Goal: Task Accomplishment & Management: Manage account settings

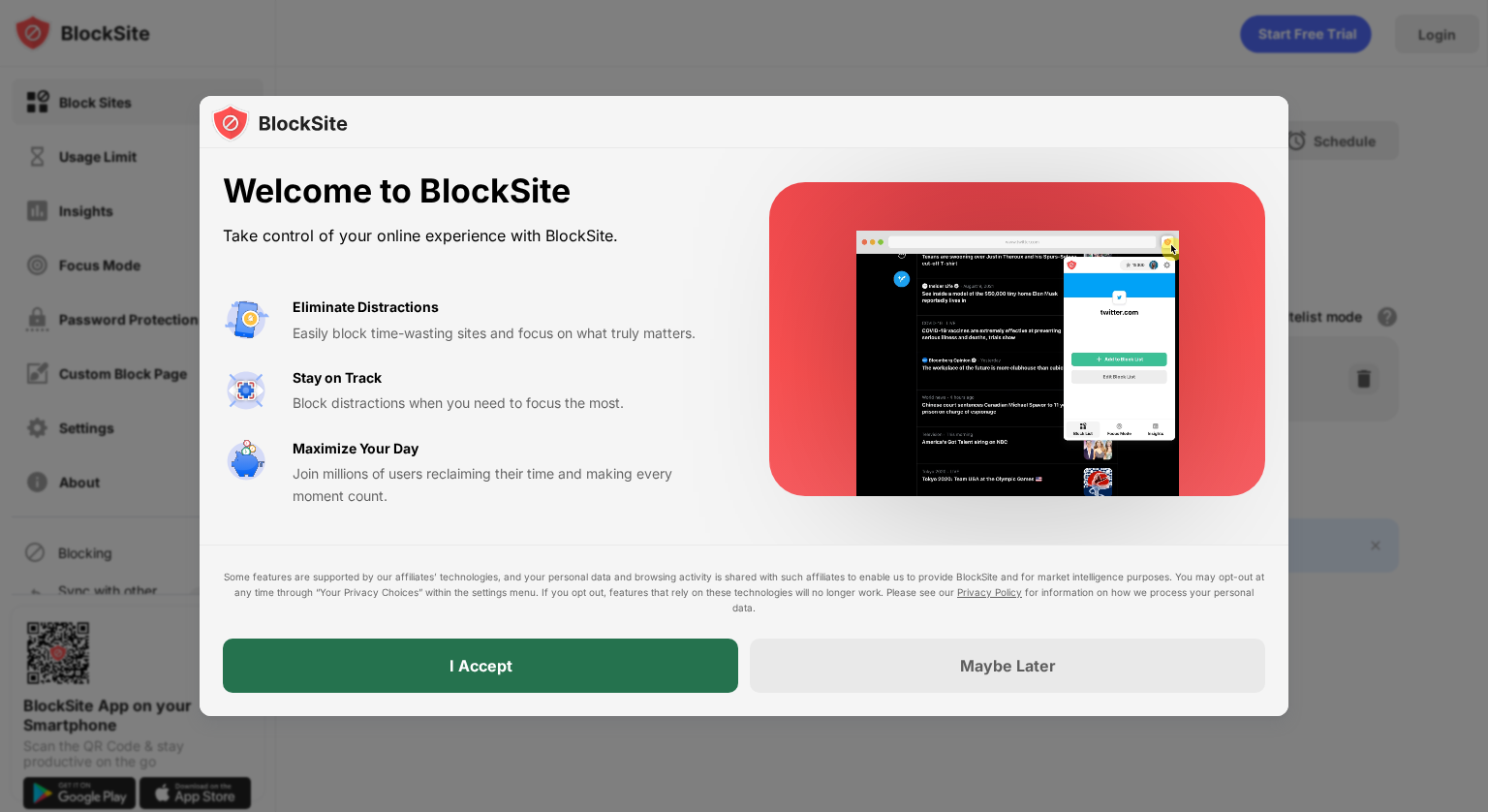
click at [655, 659] on div "I Accept" at bounding box center [480, 666] width 515 height 54
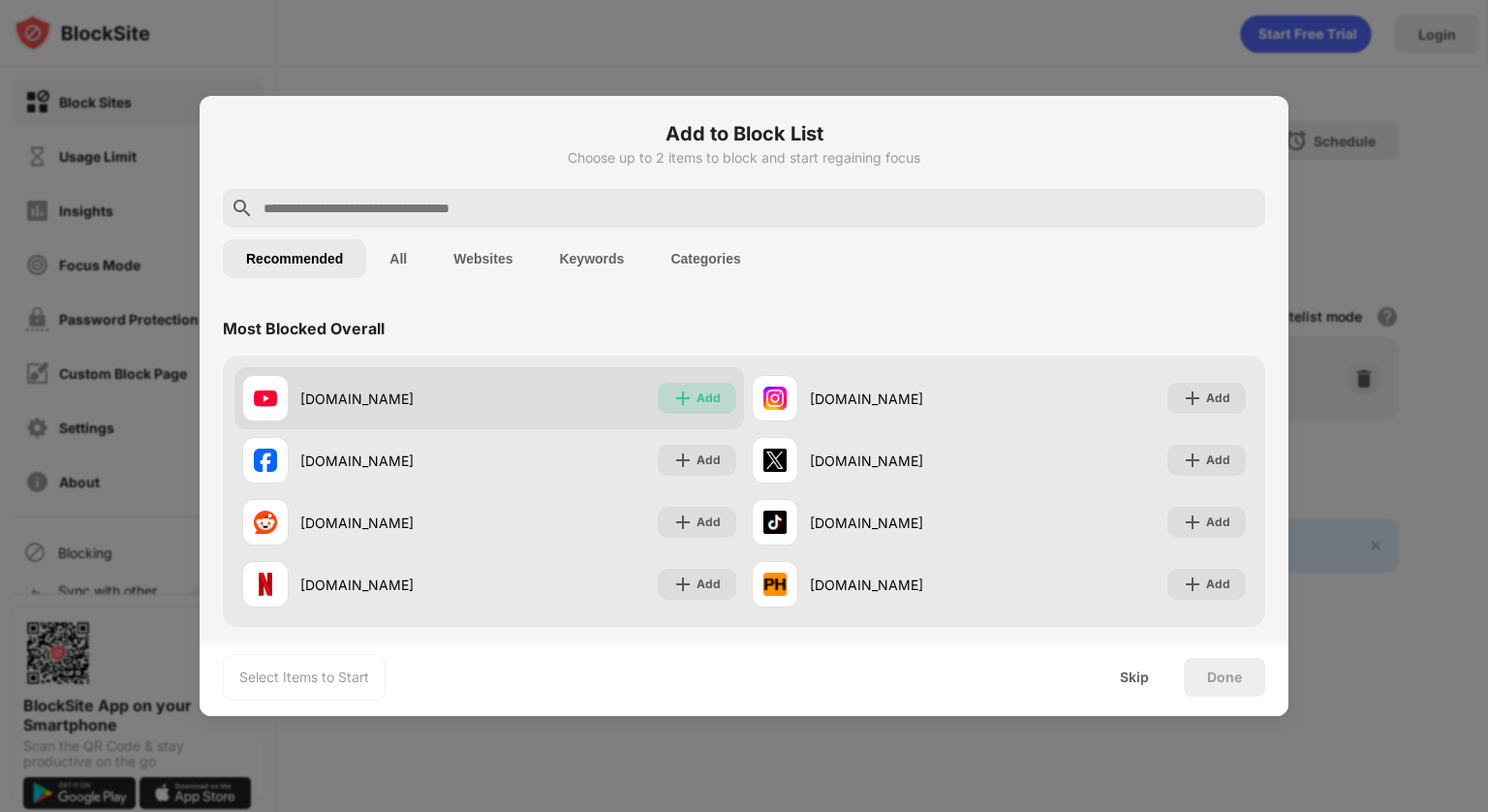
click at [685, 389] on img at bounding box center [683, 398] width 19 height 19
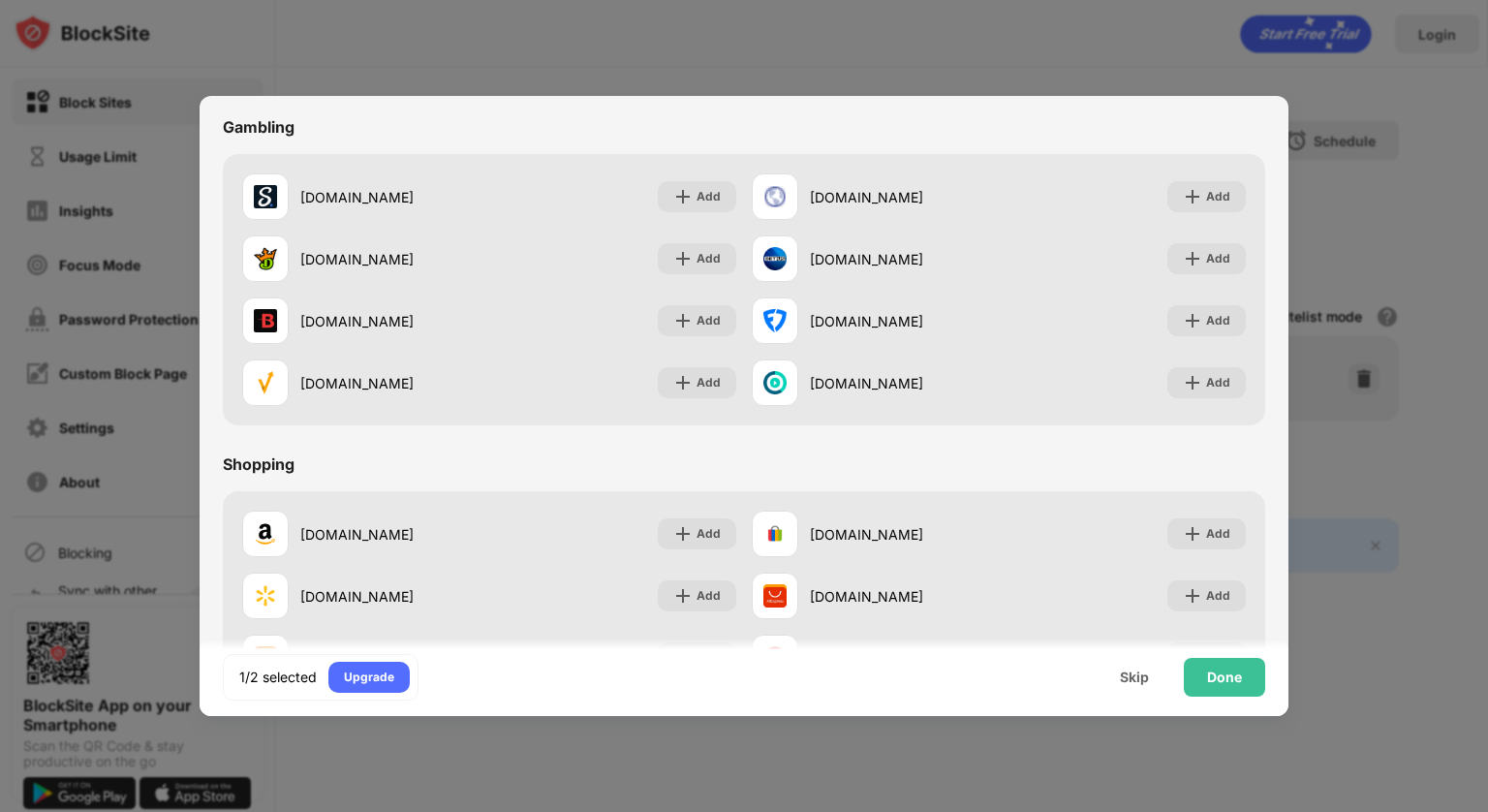
scroll to position [1887, 0]
click at [1230, 684] on div "Done" at bounding box center [1224, 677] width 35 height 16
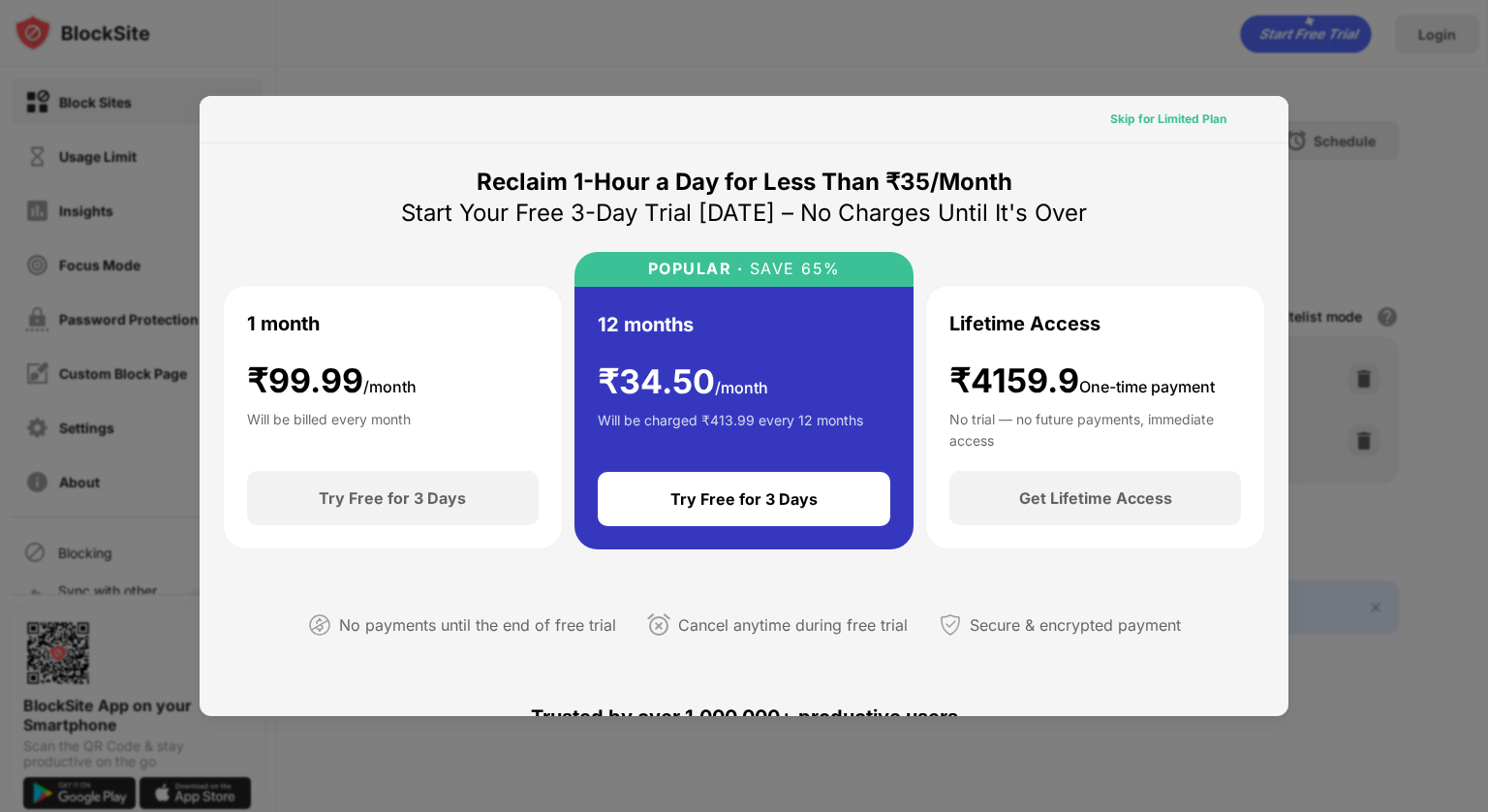
click at [1160, 115] on div "Skip for Limited Plan" at bounding box center [1168, 119] width 117 height 19
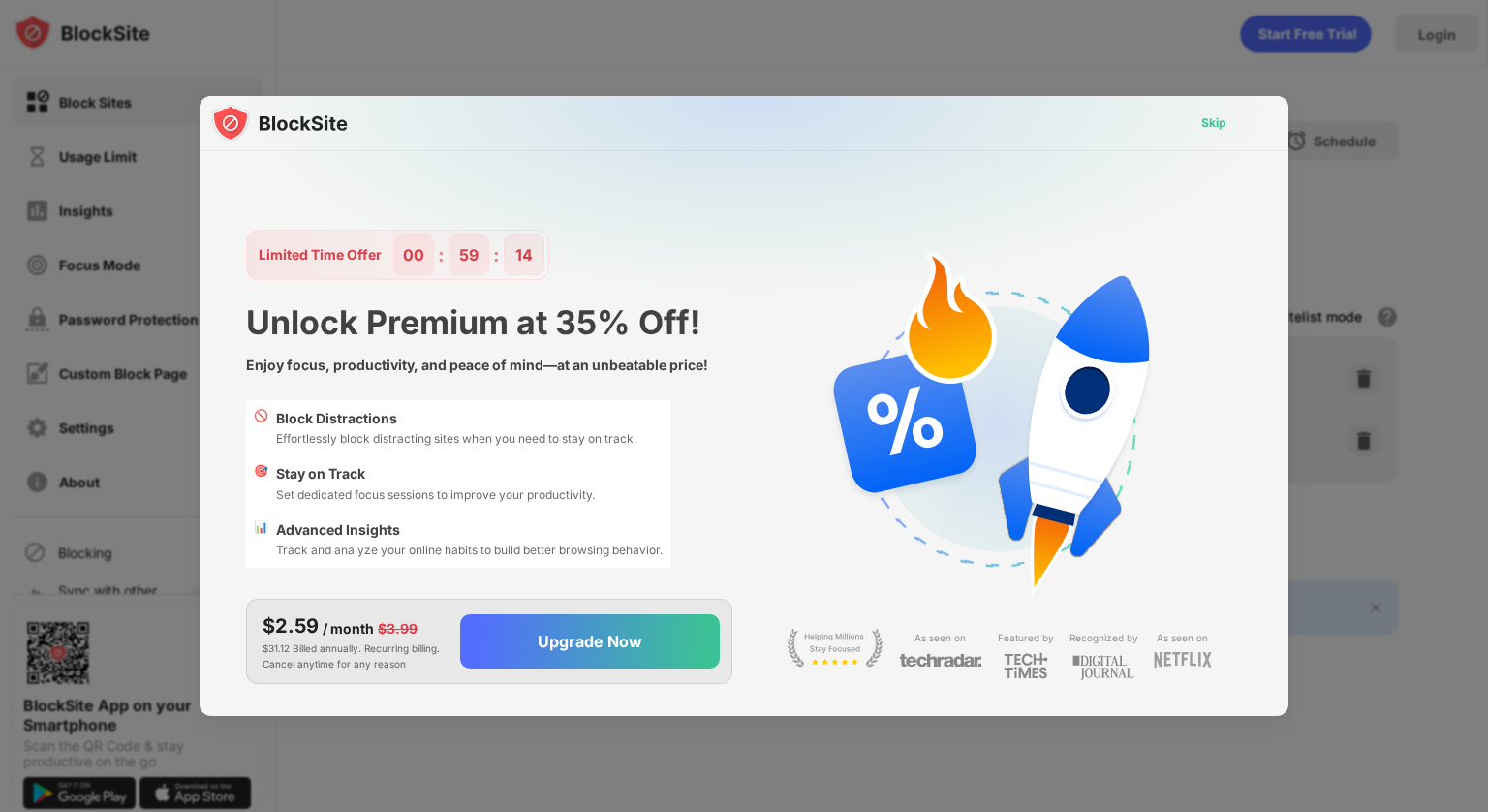
click at [1200, 120] on div "Skip" at bounding box center [1214, 123] width 56 height 31
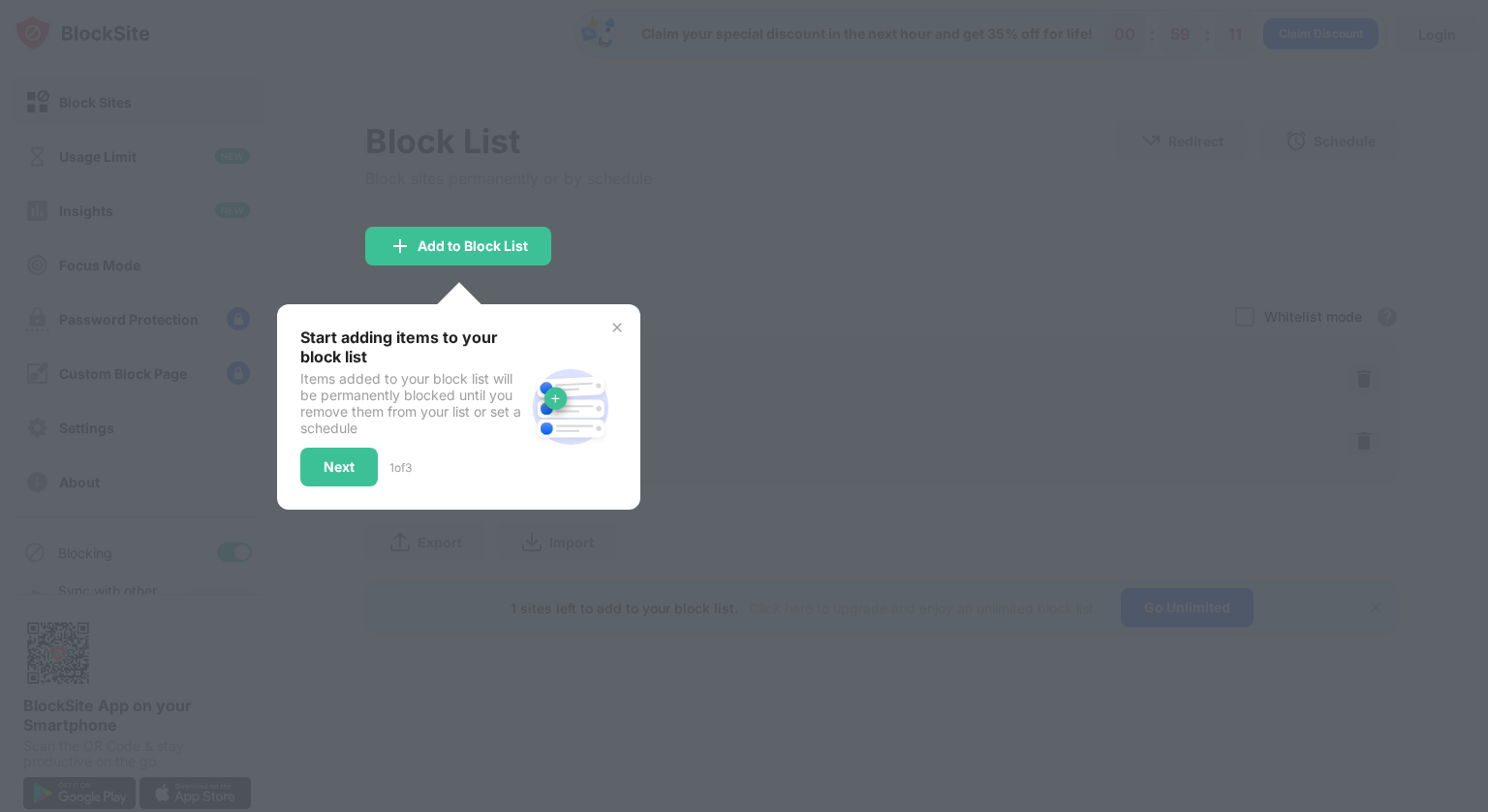
click at [621, 335] on img at bounding box center [617, 328] width 16 height 16
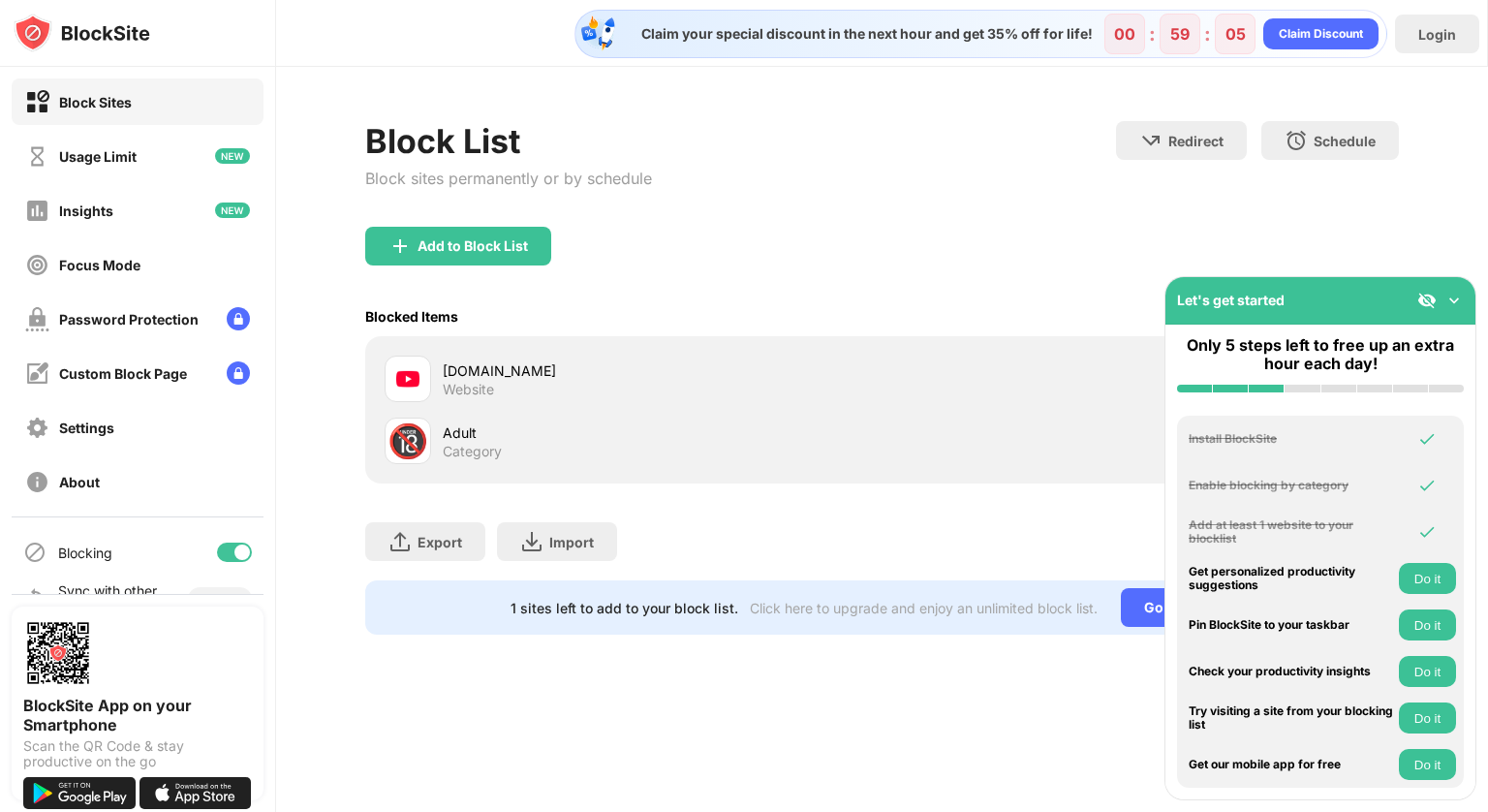
click at [1453, 297] on img at bounding box center [1453, 300] width 19 height 19
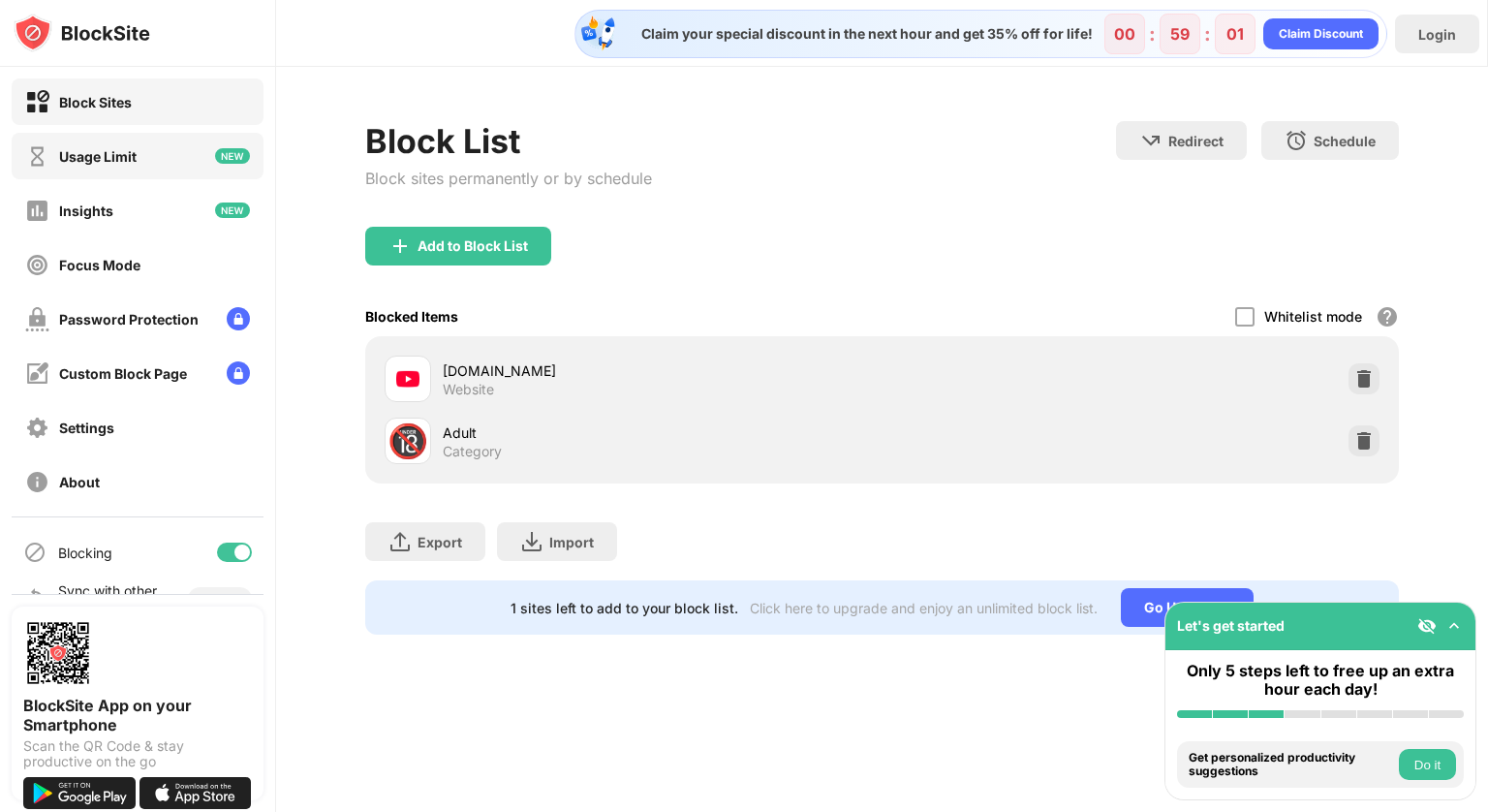
click at [235, 161] on div "Usage Limit" at bounding box center [138, 155] width 252 height 47
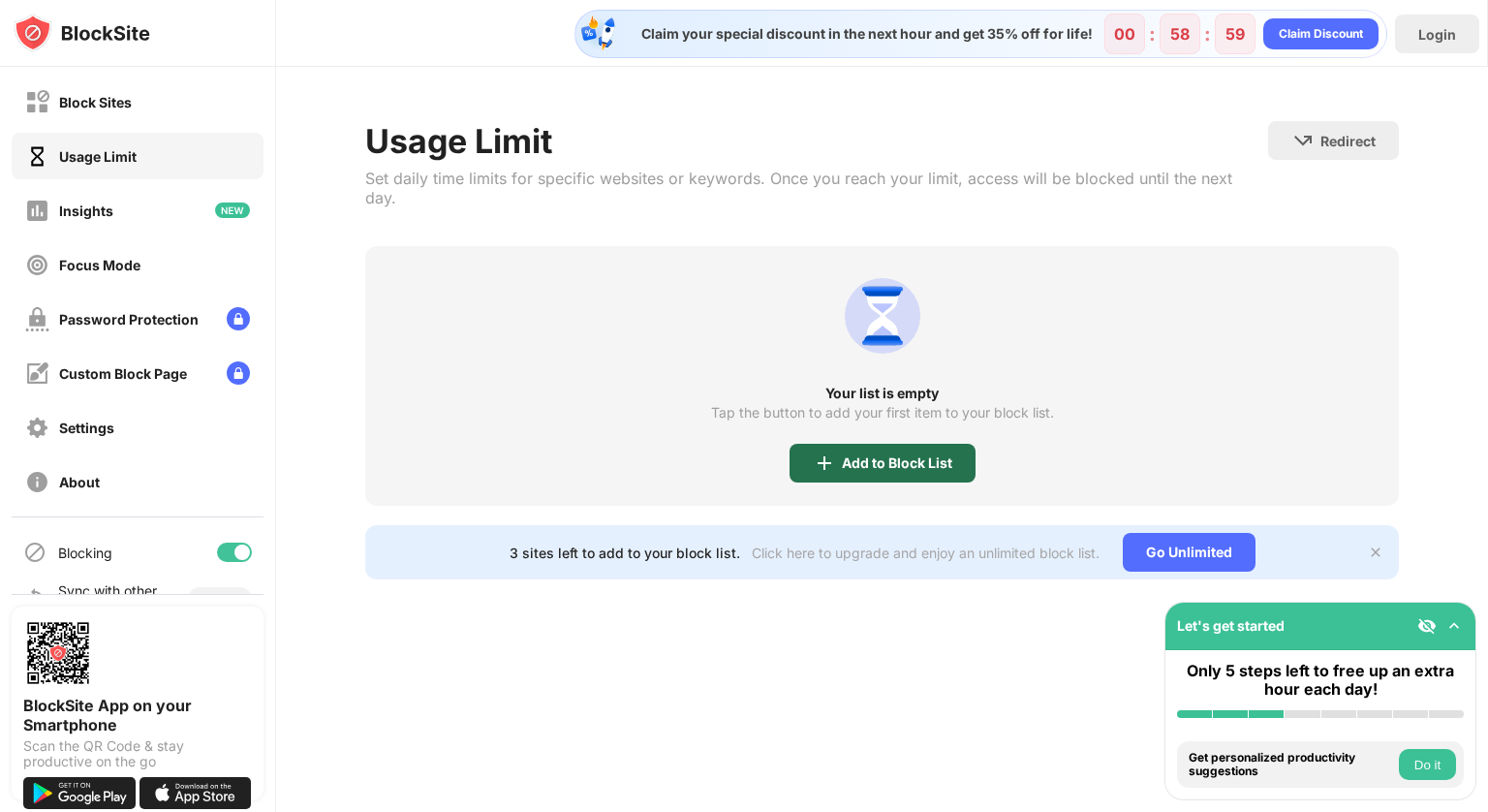
click at [889, 455] on div "Add to Block List" at bounding box center [897, 463] width 111 height 16
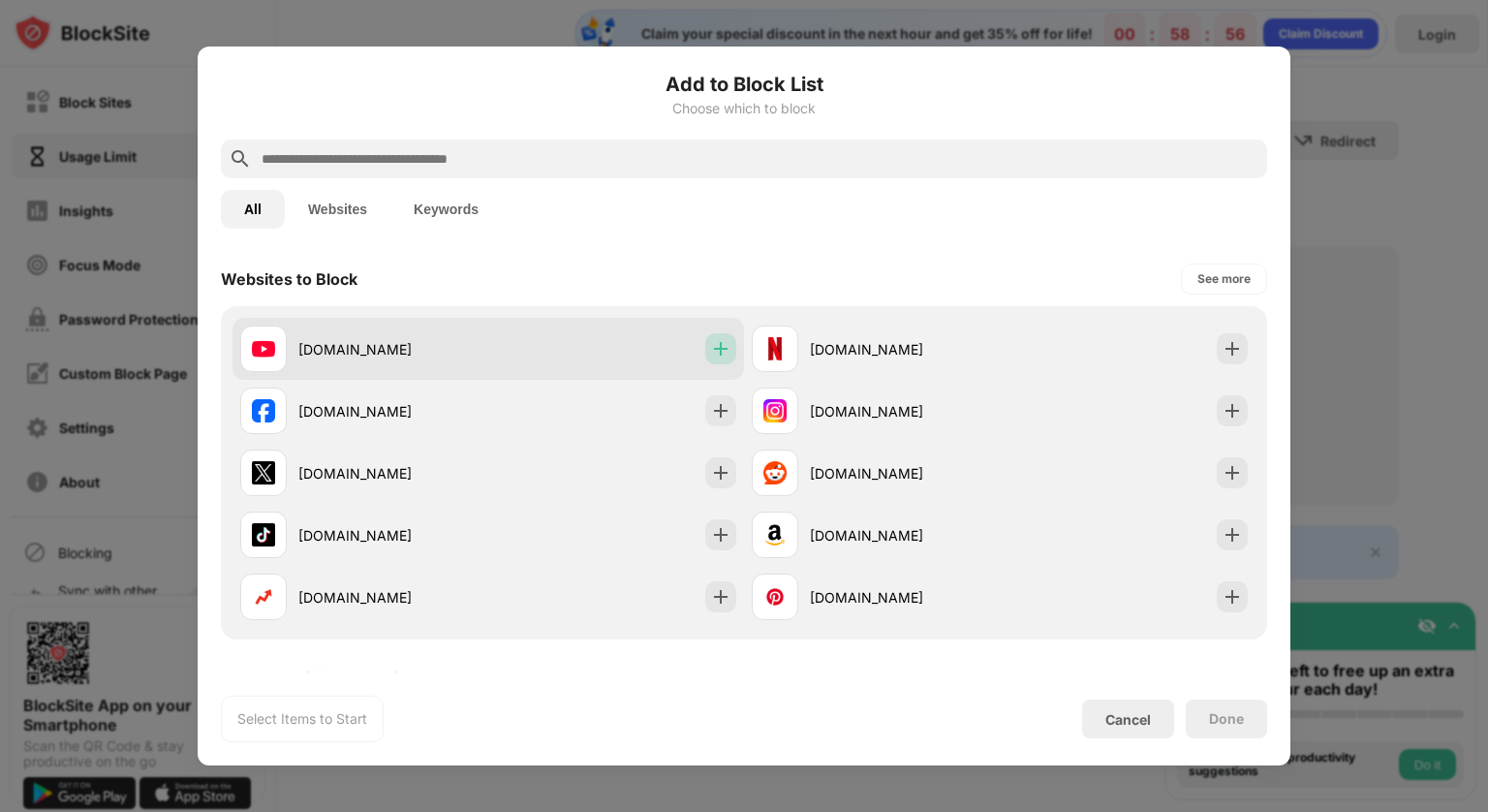
click at [713, 351] on img at bounding box center [721, 348] width 19 height 19
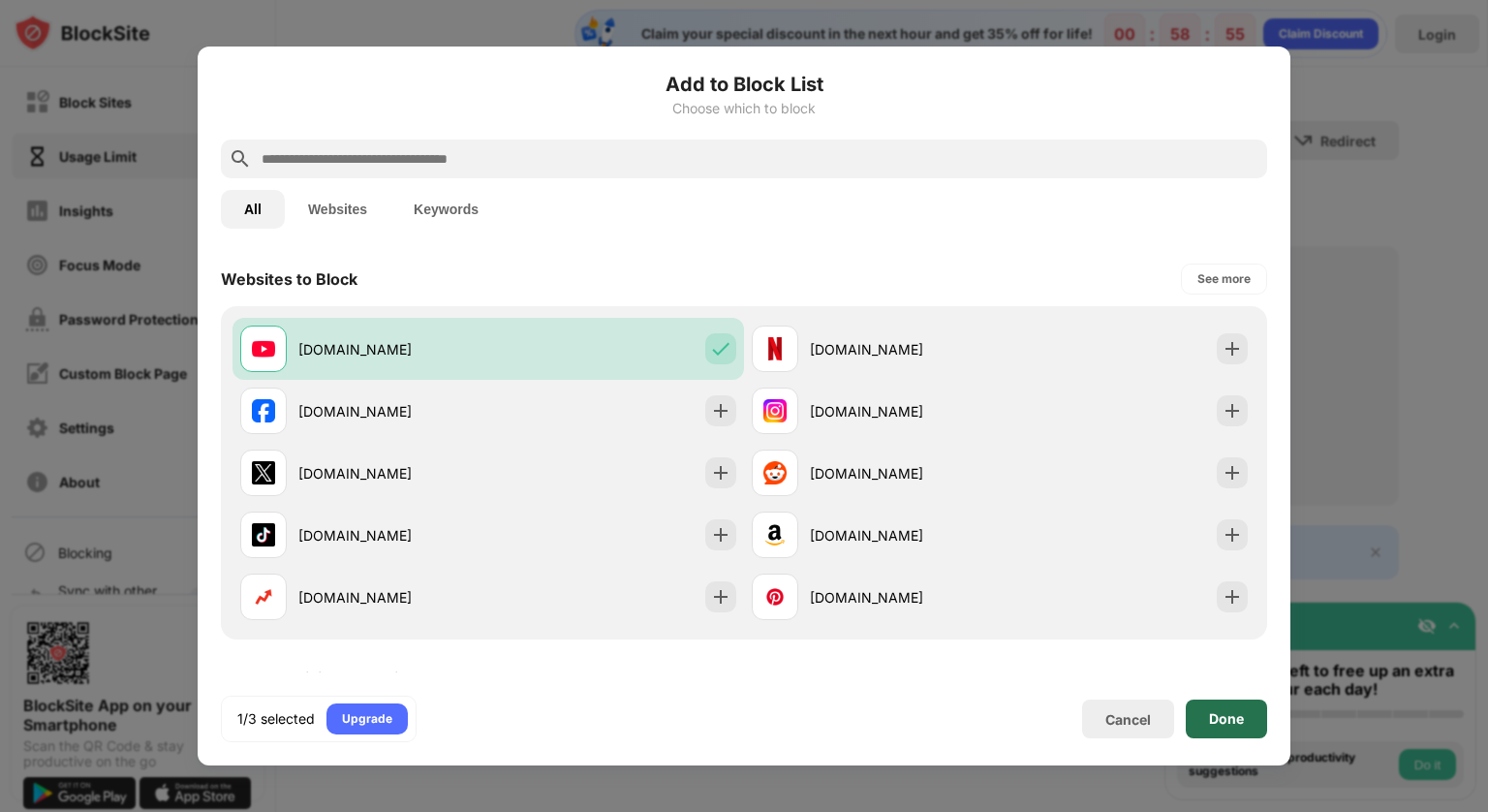
click at [1205, 718] on div "Done" at bounding box center [1227, 718] width 82 height 39
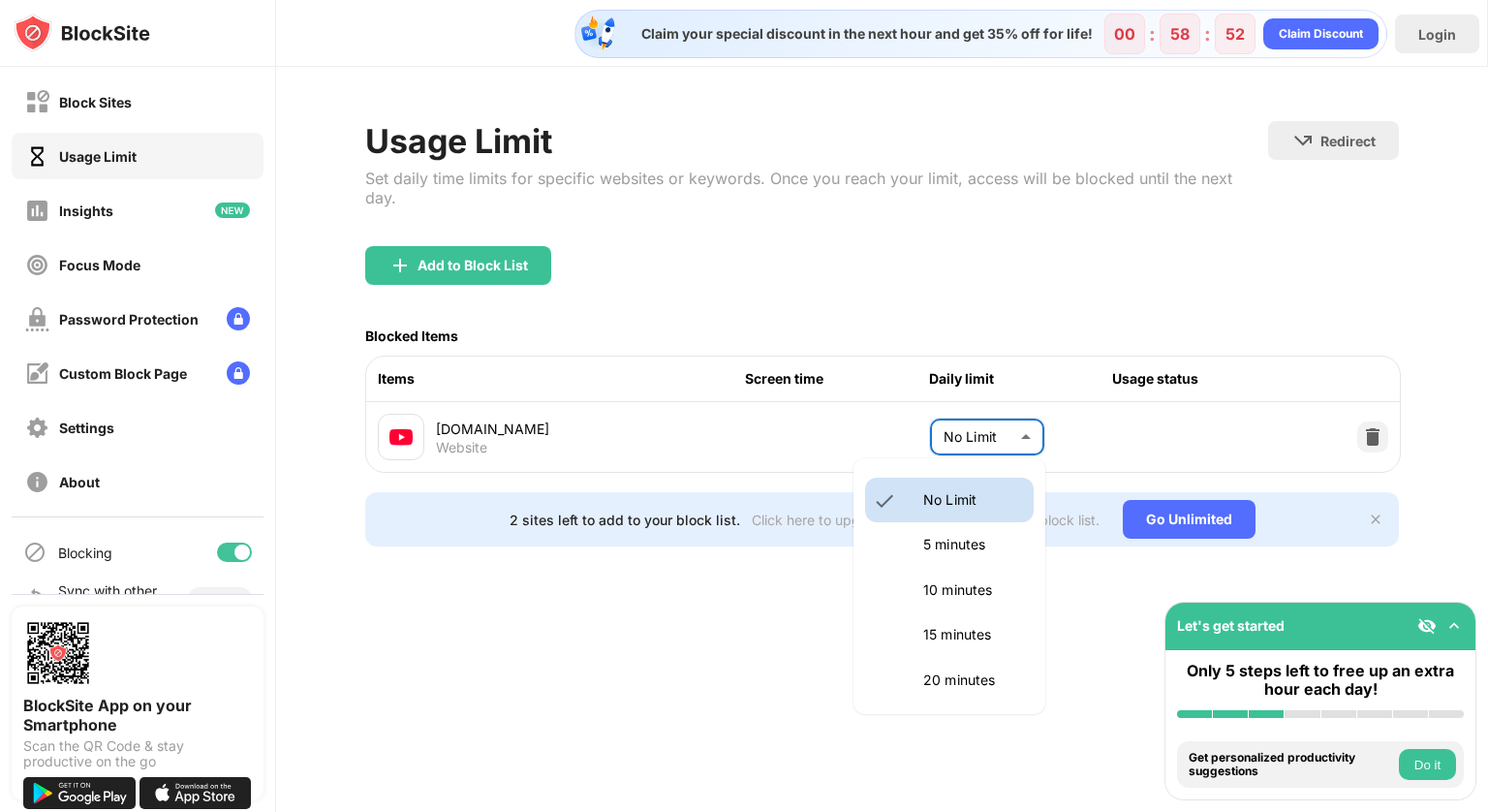
click at [932, 433] on body "Block Sites Usage Limit Insights Focus Mode Password Protection Custom Block Pa…" at bounding box center [744, 406] width 1488 height 812
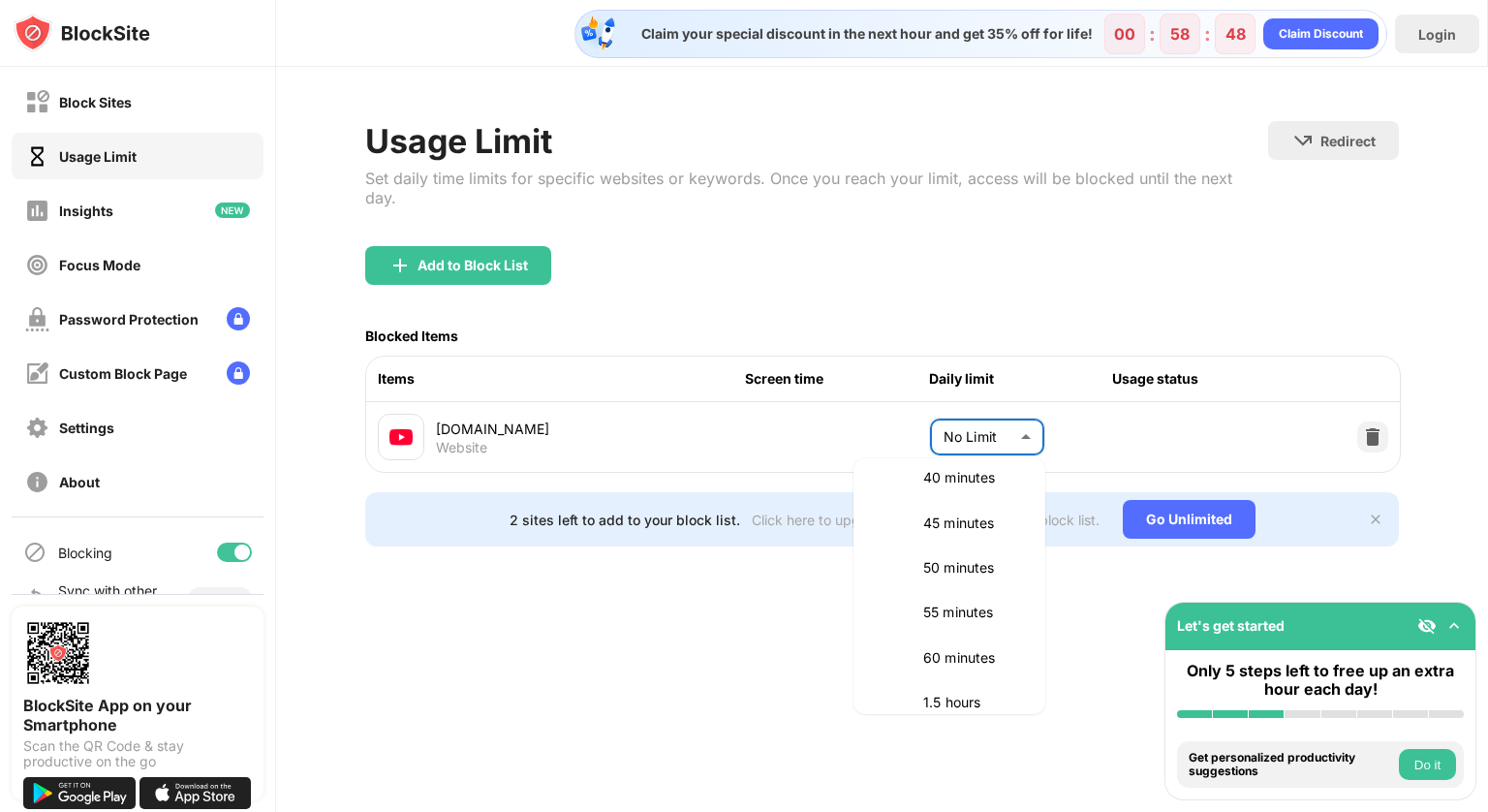
scroll to position [382, 0]
click at [983, 532] on p "45 minutes" at bounding box center [972, 522] width 99 height 21
type input "**"
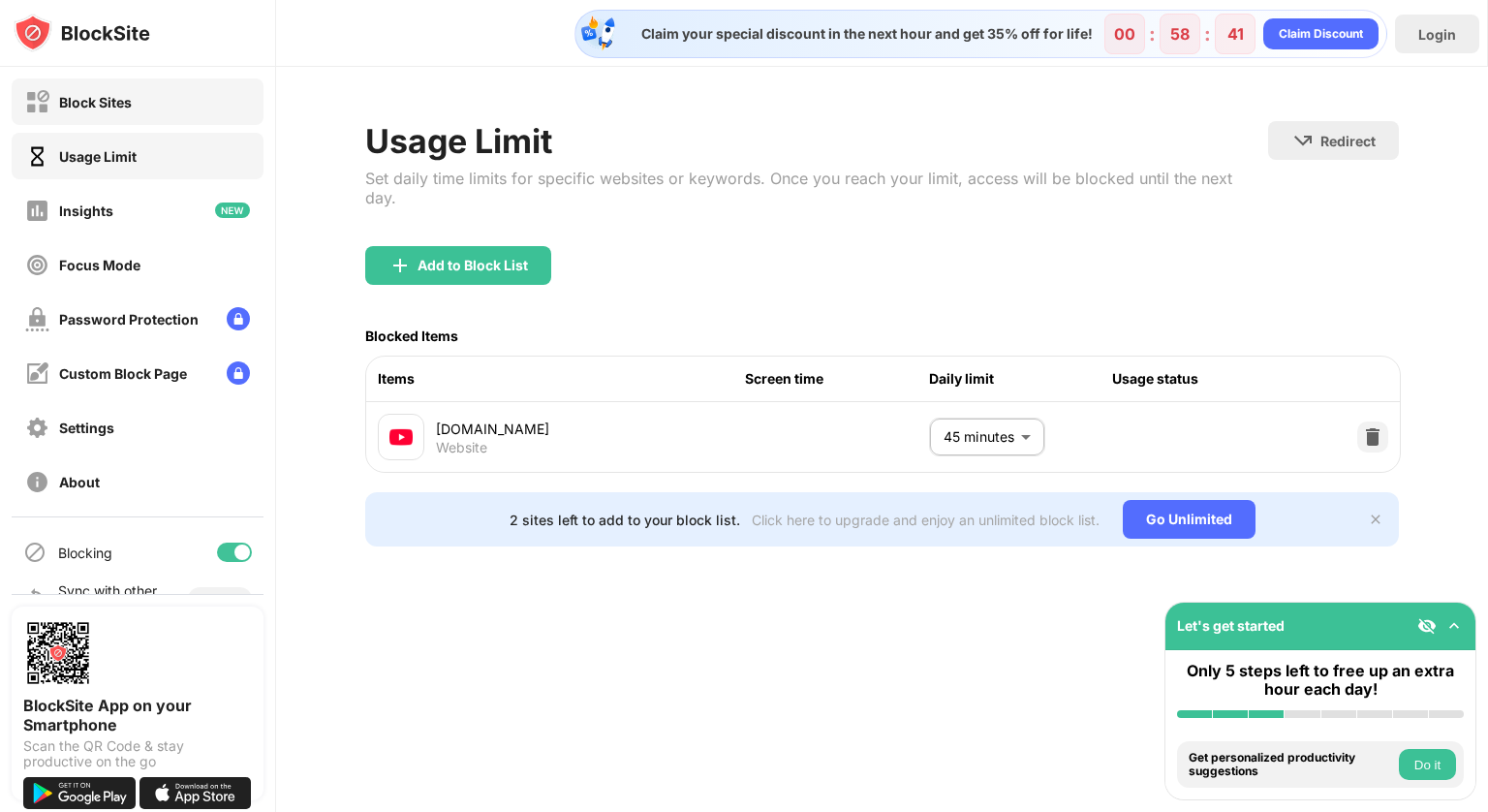
click at [185, 120] on div "Block Sites" at bounding box center [138, 102] width 252 height 47
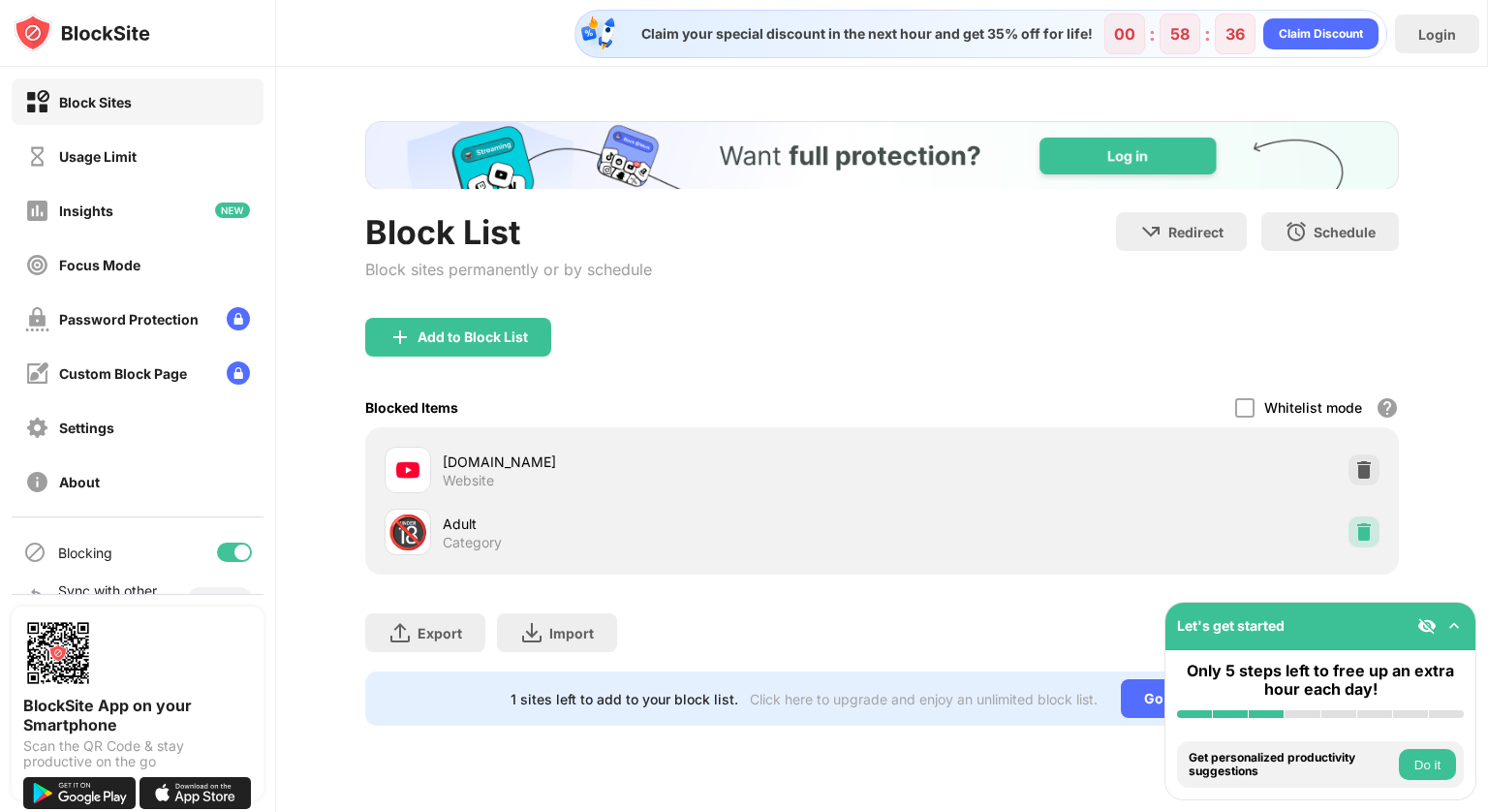
click at [1366, 541] on img at bounding box center [1363, 531] width 19 height 19
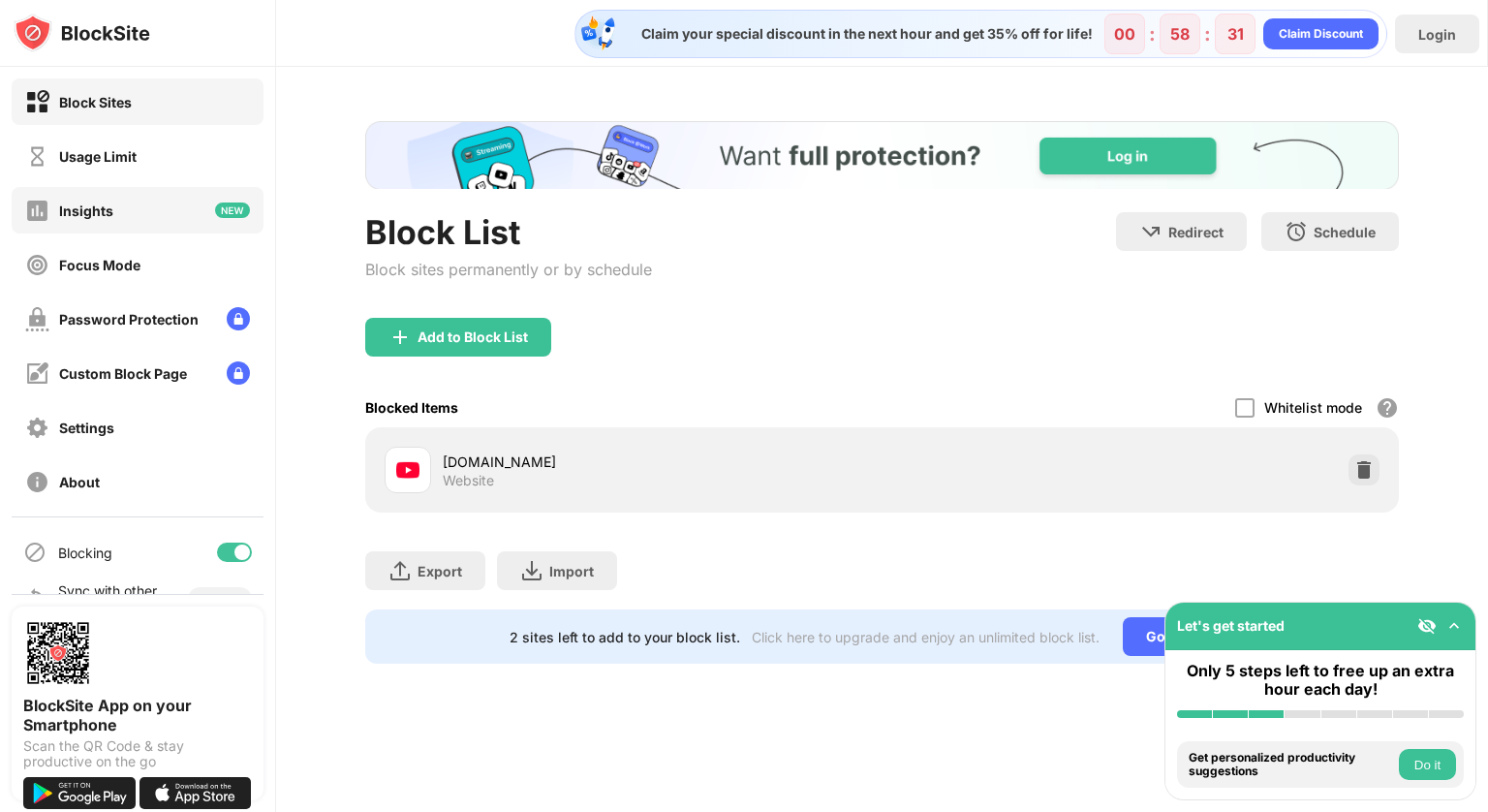
click at [131, 212] on div "Insights" at bounding box center [138, 210] width 252 height 47
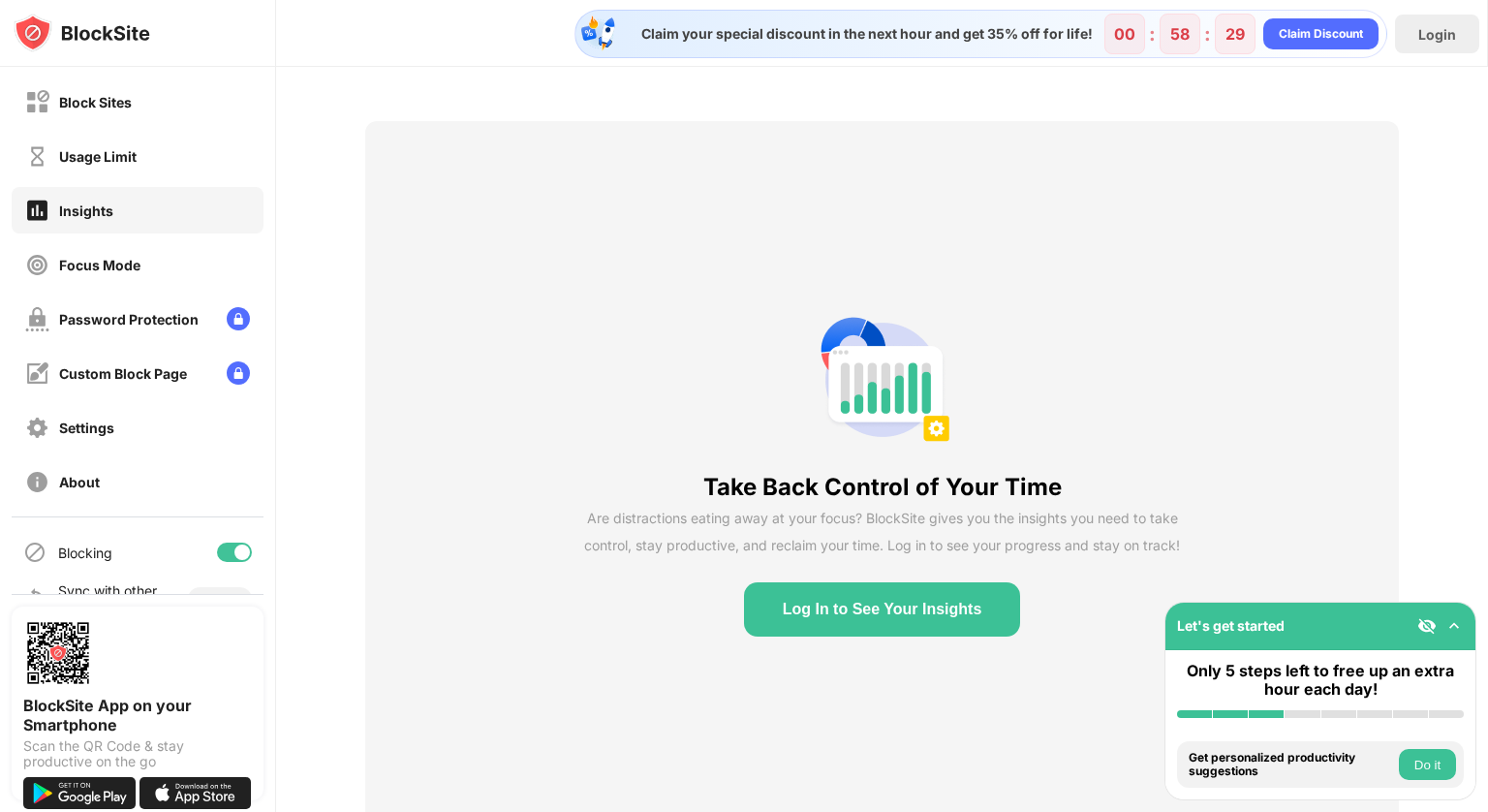
click at [825, 600] on button "Log In to See Your Insights" at bounding box center [883, 609] width 277 height 54
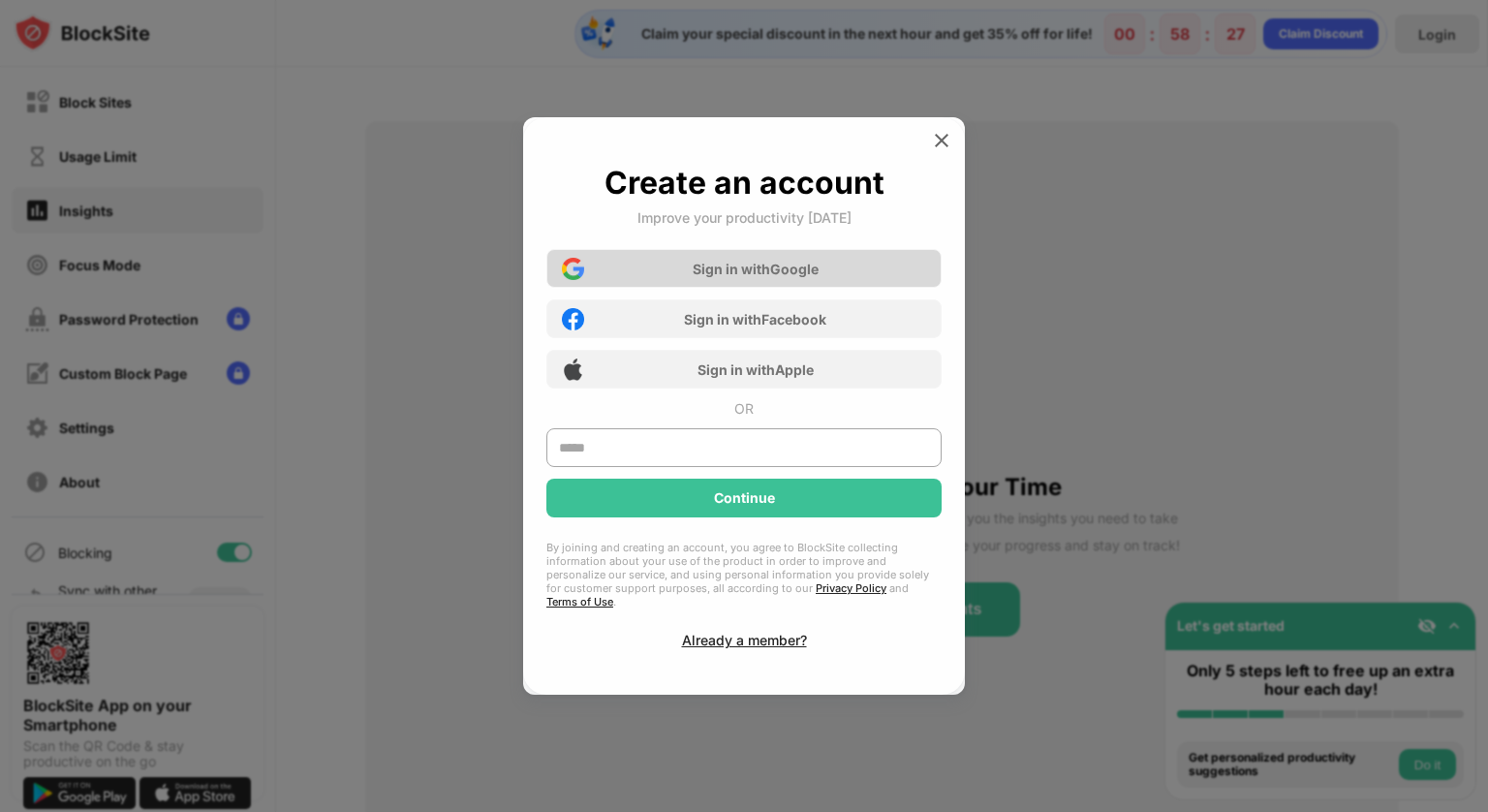
click at [830, 261] on div "Sign in with Google" at bounding box center [744, 268] width 396 height 39
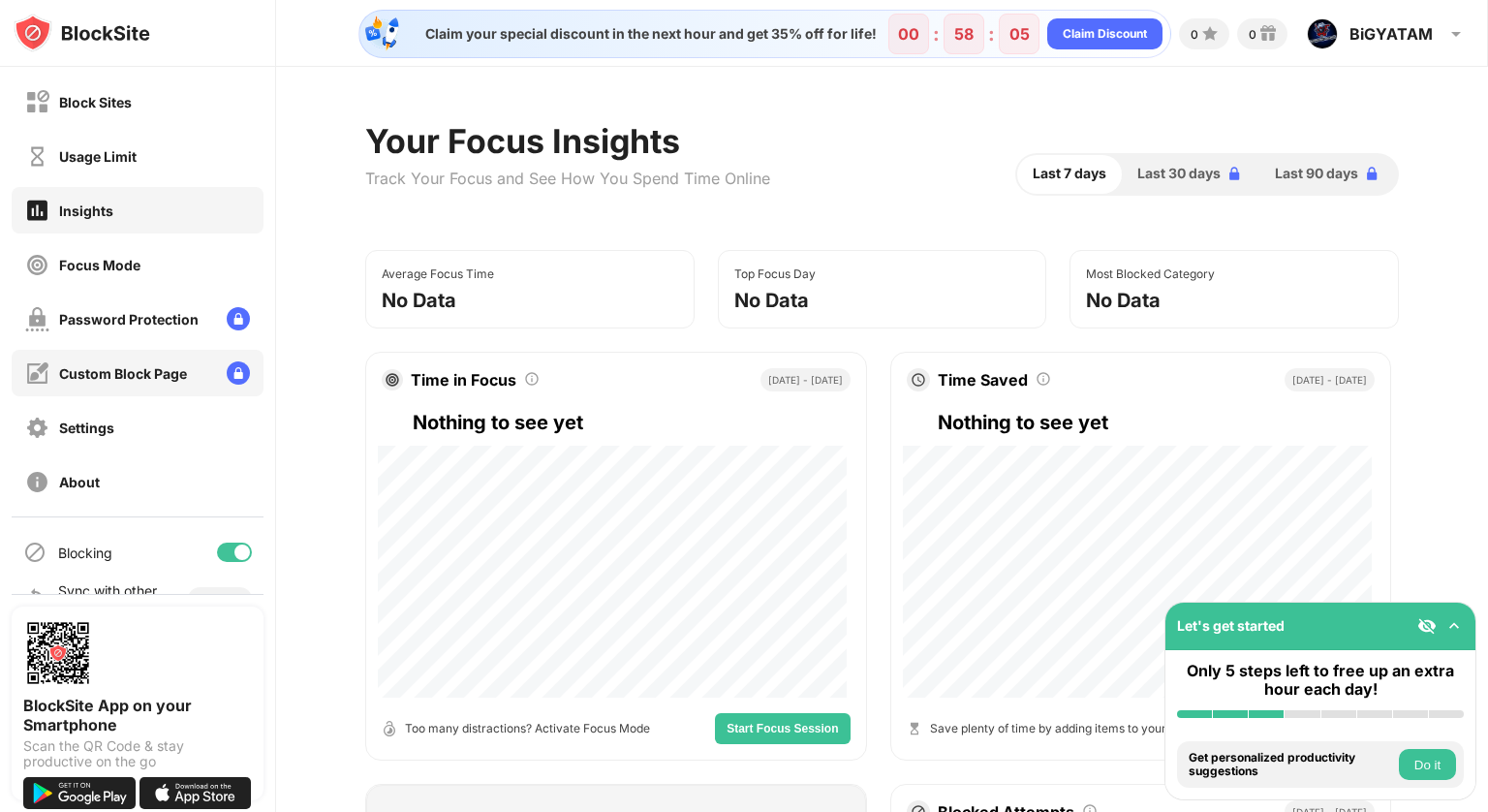
click at [153, 371] on div "Custom Block Page" at bounding box center [123, 373] width 128 height 17
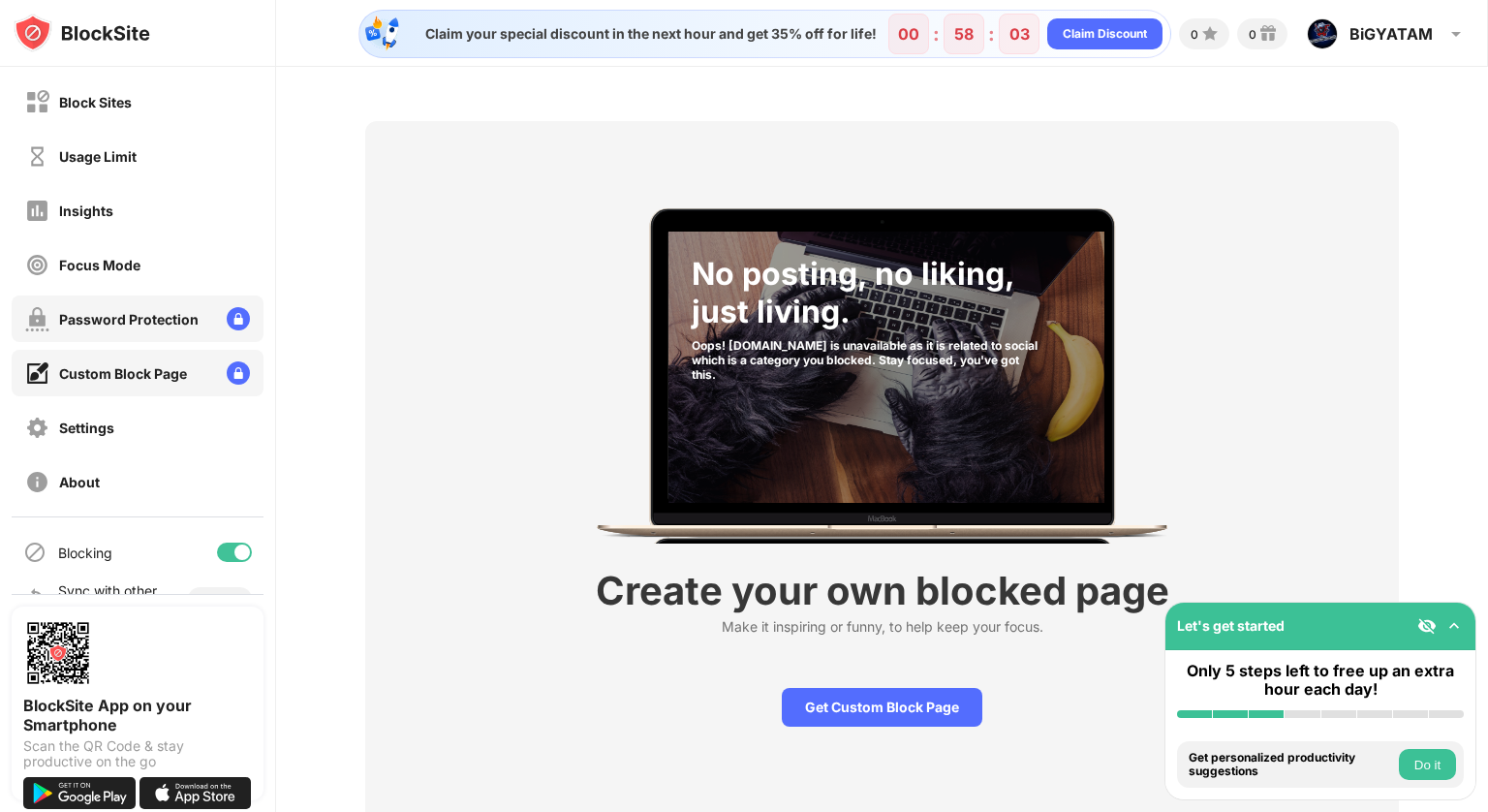
click at [165, 331] on div "Password Protection" at bounding box center [138, 318] width 252 height 47
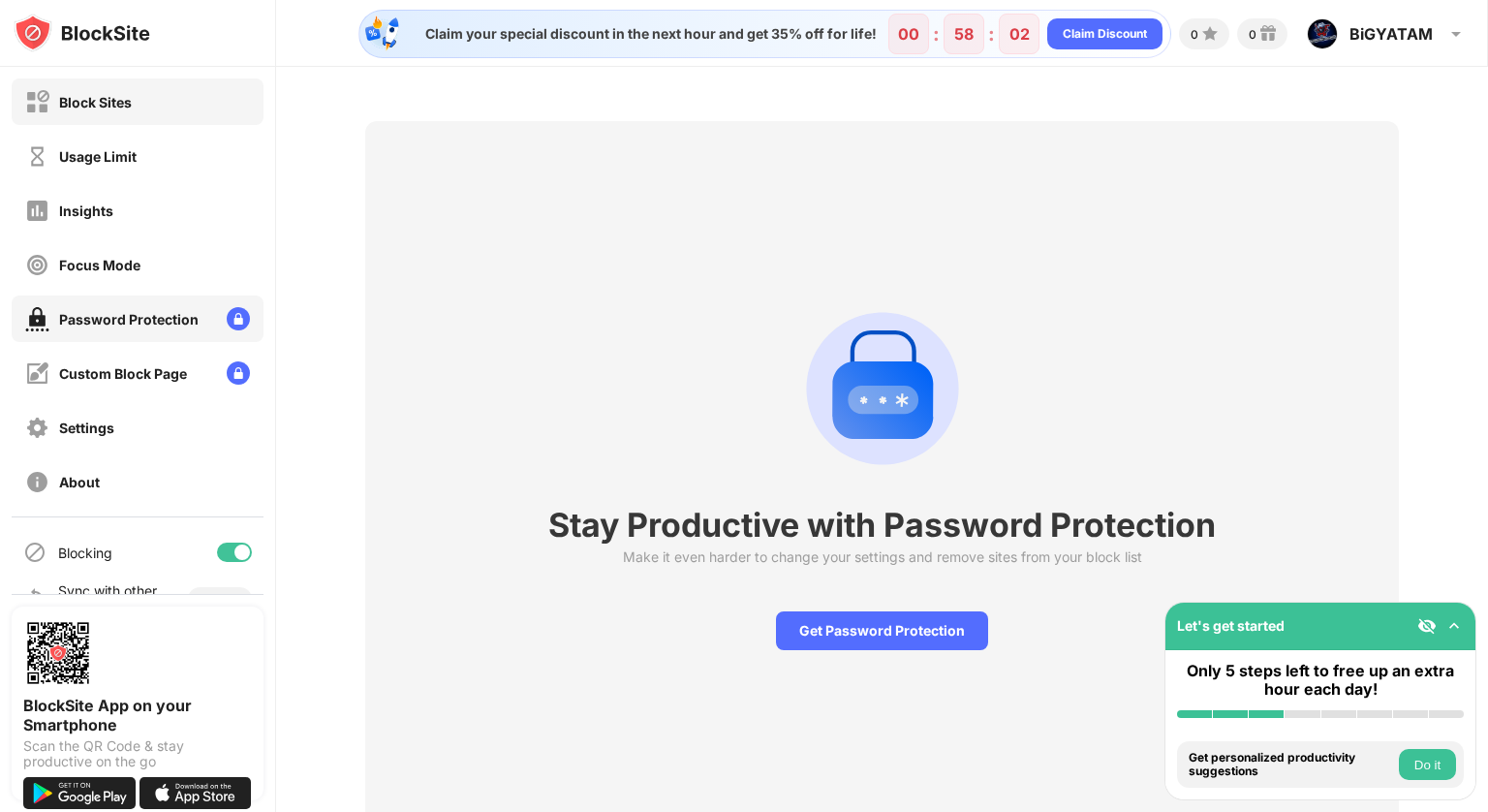
click at [167, 96] on div "Block Sites" at bounding box center [138, 102] width 252 height 47
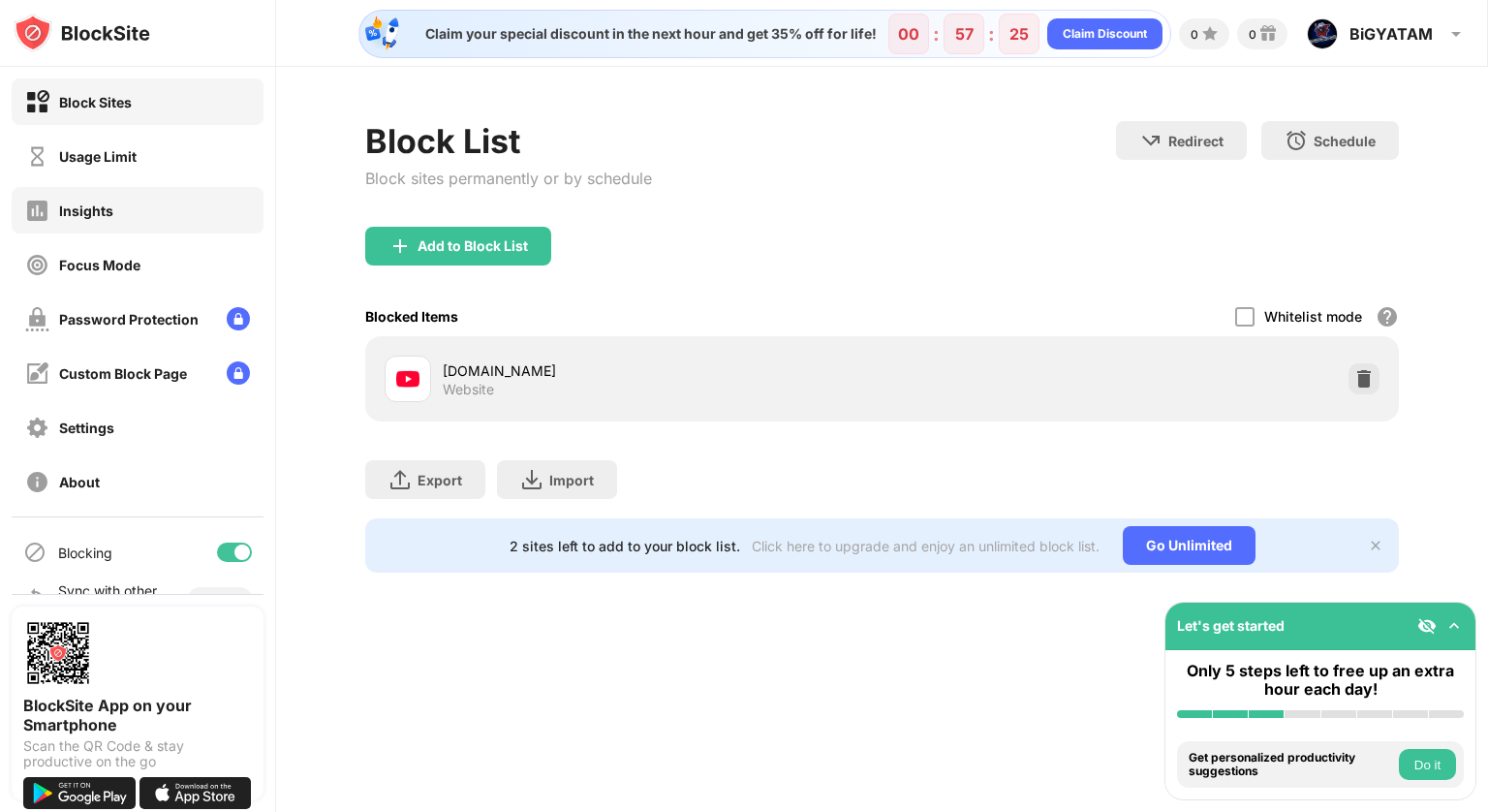
click at [174, 213] on div "Insights" at bounding box center [138, 210] width 252 height 47
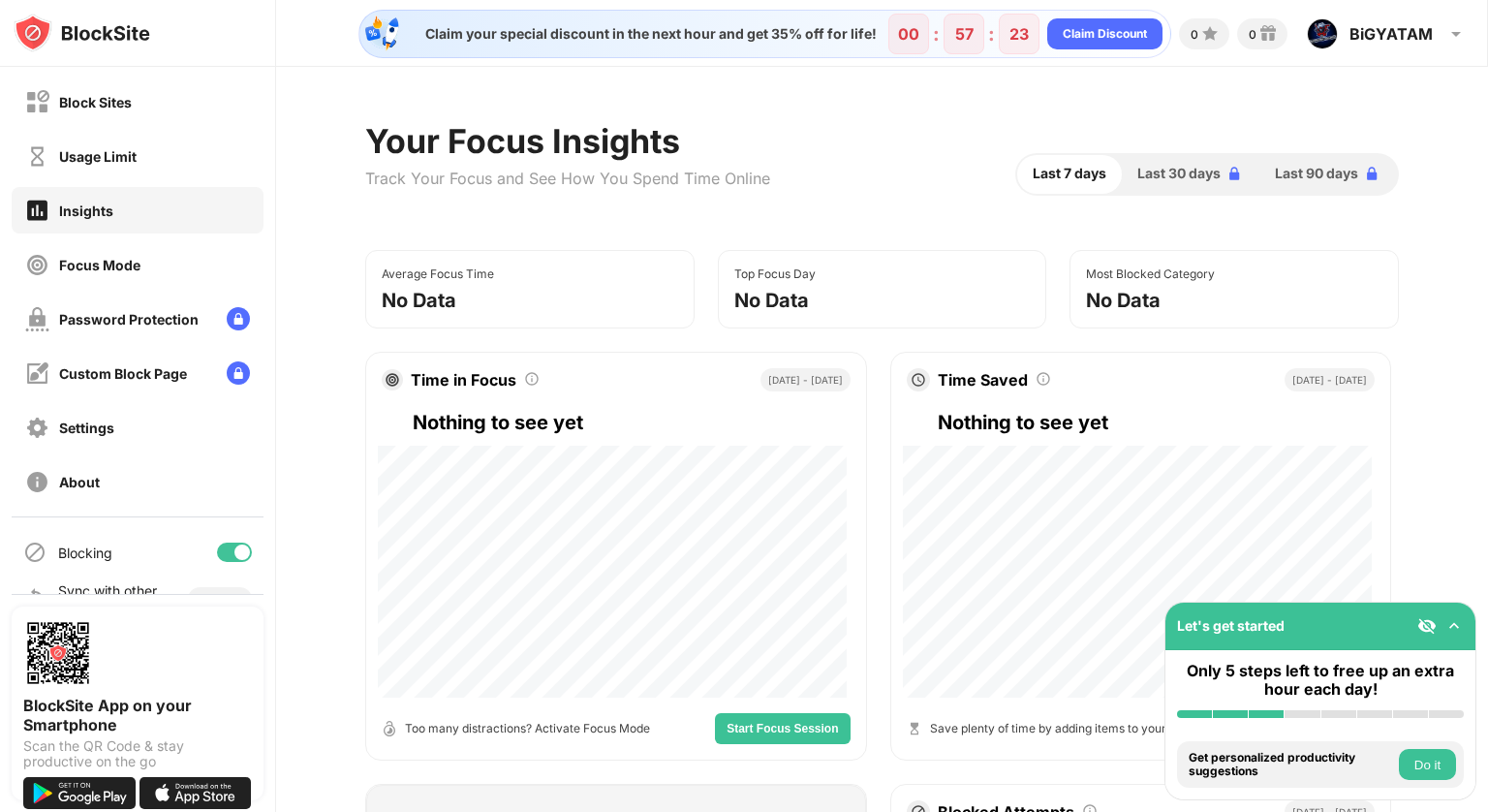
click at [174, 163] on div "Usage Limit" at bounding box center [138, 155] width 252 height 47
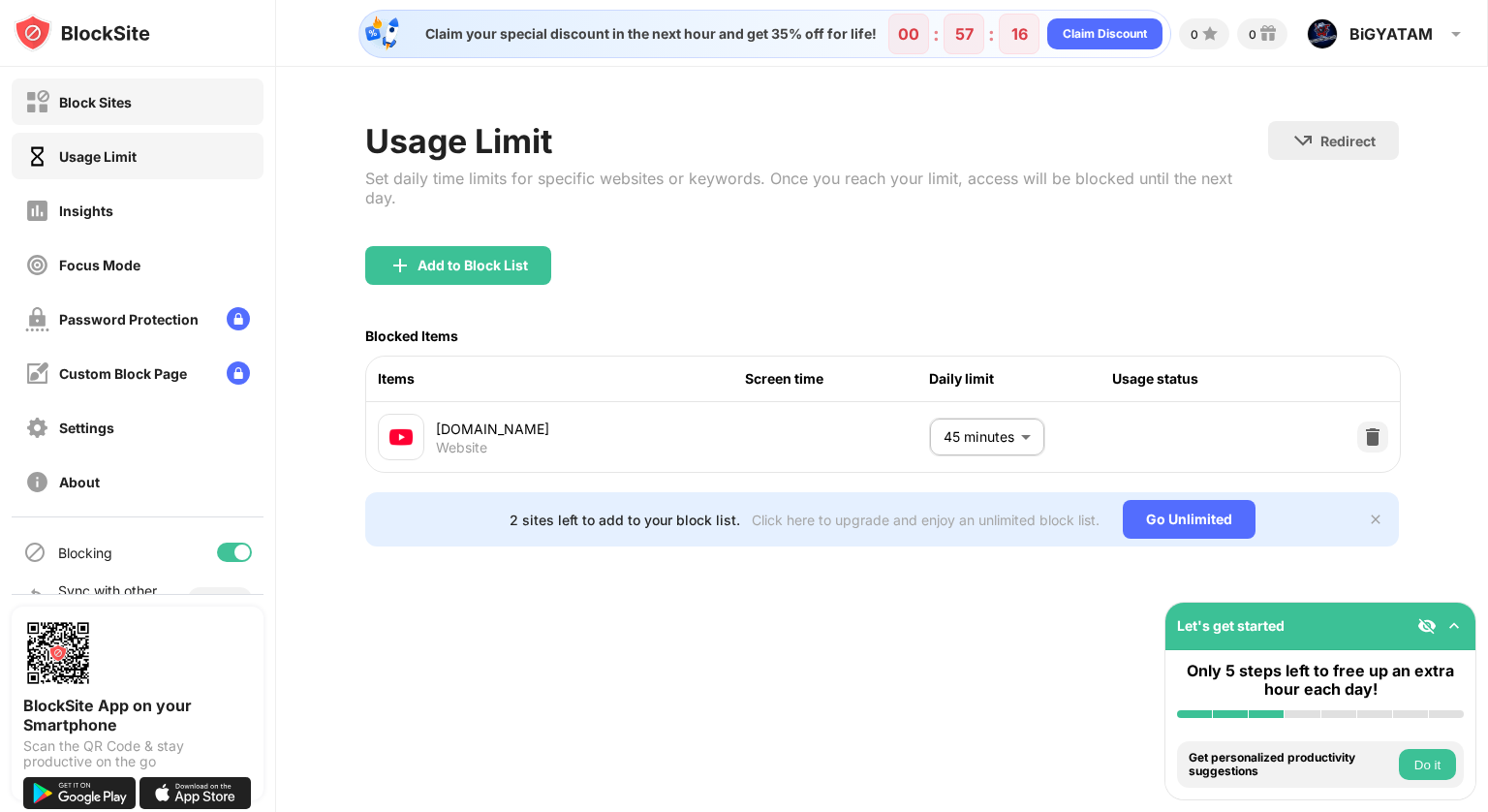
click at [172, 102] on div "Block Sites" at bounding box center [138, 102] width 252 height 47
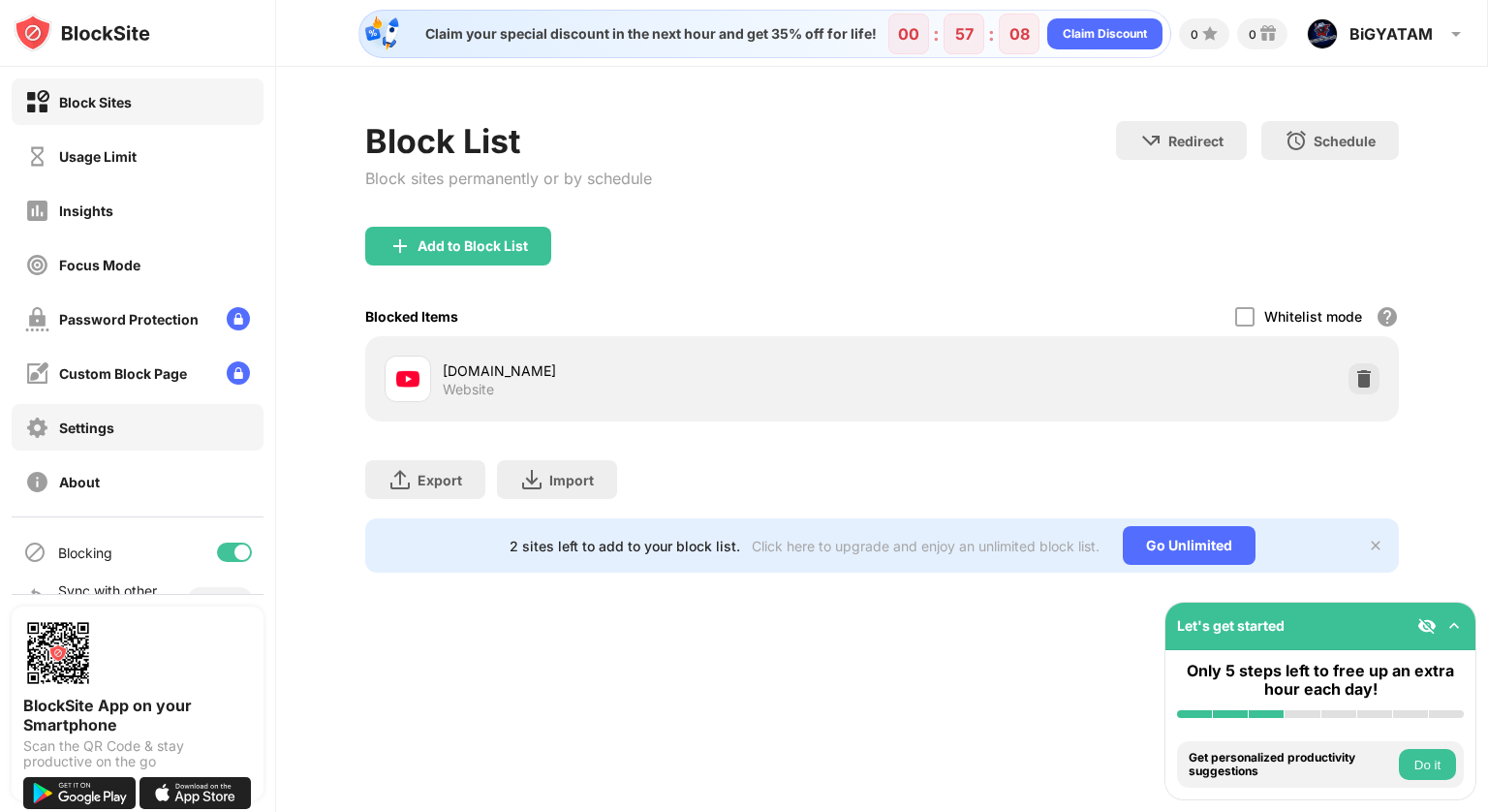
click at [186, 414] on div "Settings" at bounding box center [138, 426] width 252 height 47
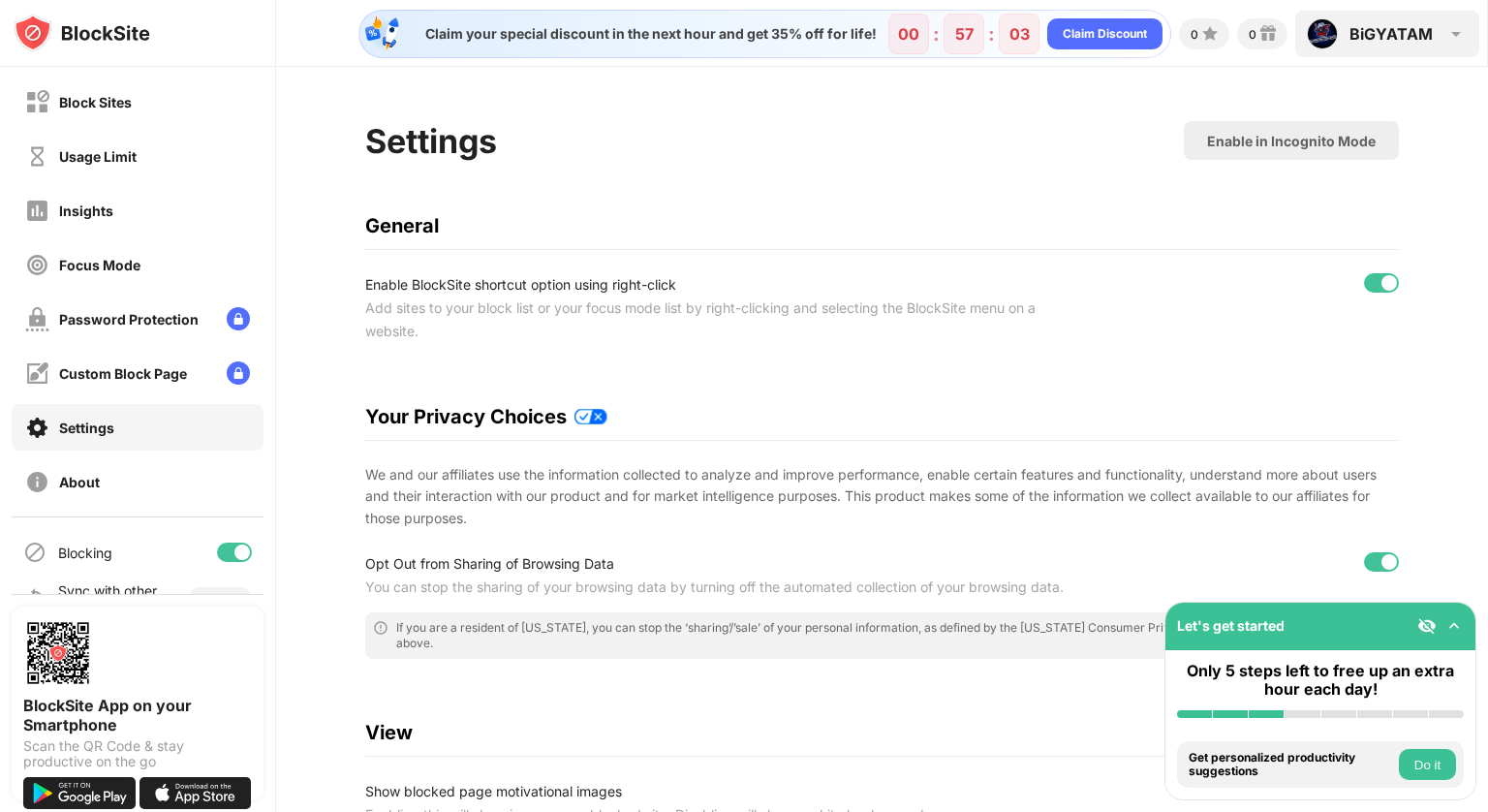
click at [1321, 26] on img at bounding box center [1322, 33] width 31 height 31
click at [1376, 29] on div "BiGYATAM" at bounding box center [1391, 33] width 84 height 19
click at [1404, 35] on div "BiGYATAM" at bounding box center [1391, 33] width 84 height 19
click at [1321, 38] on img at bounding box center [1322, 33] width 31 height 31
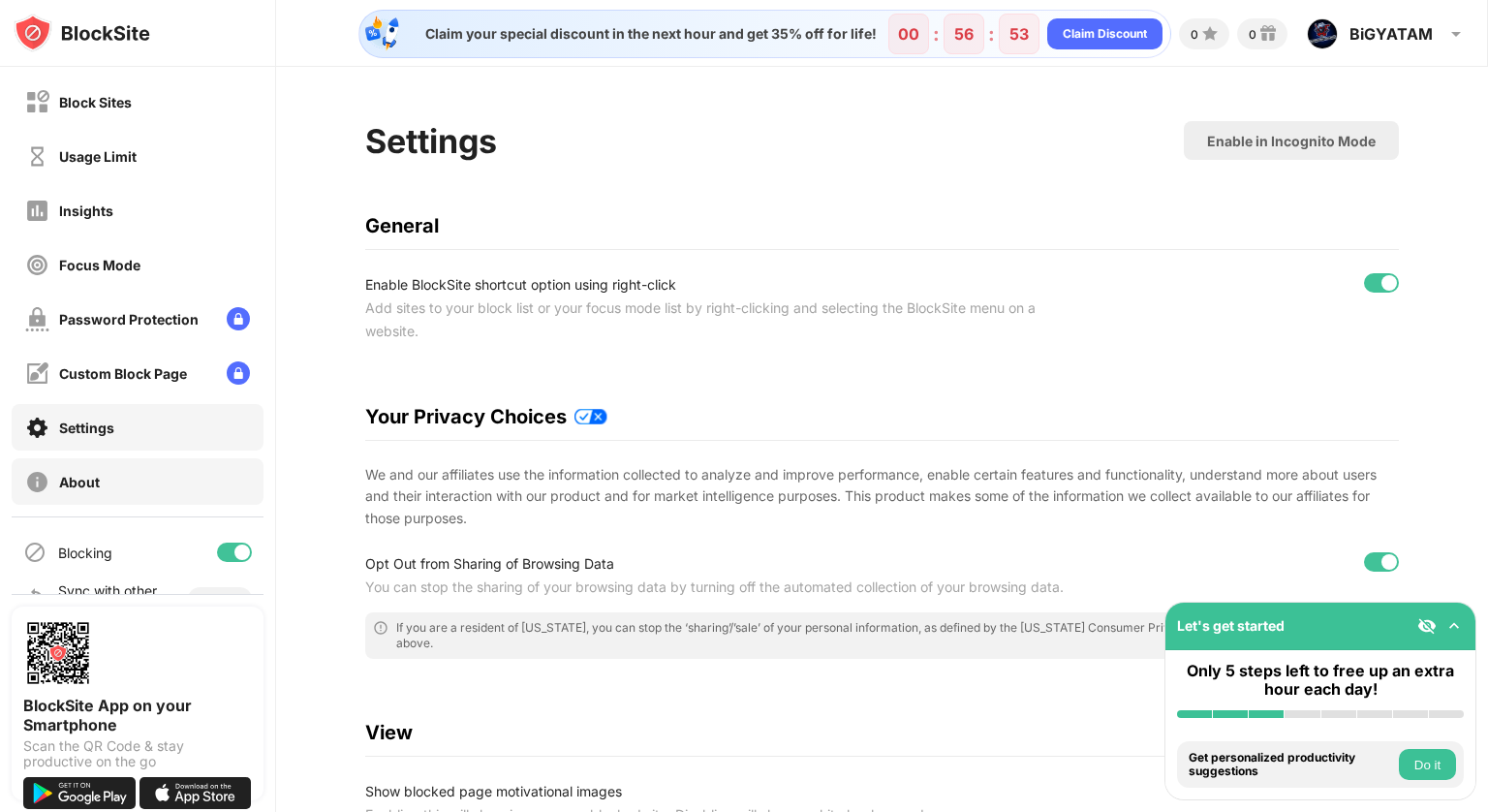
scroll to position [39, 0]
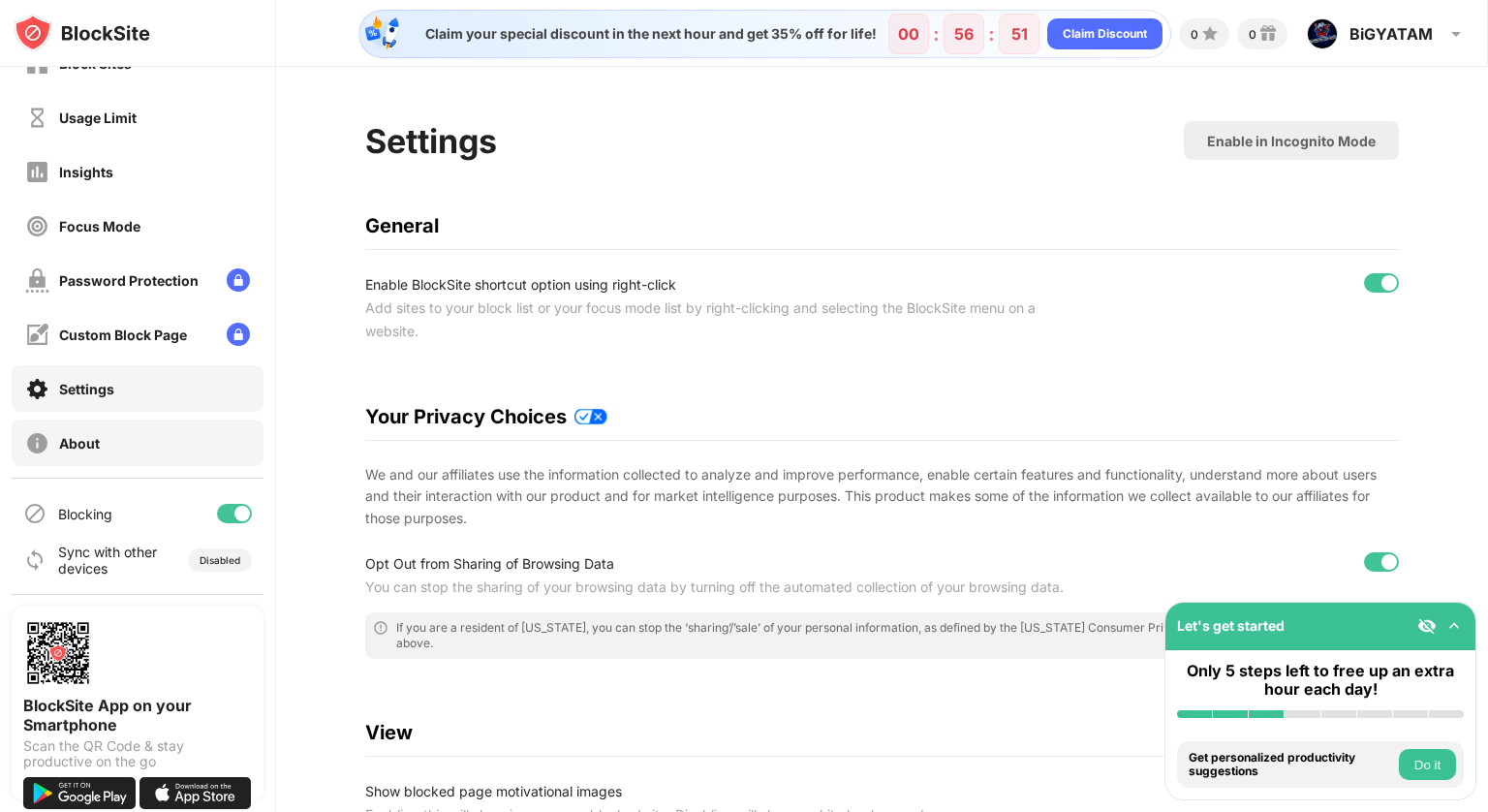
click at [153, 440] on div "About" at bounding box center [138, 442] width 252 height 47
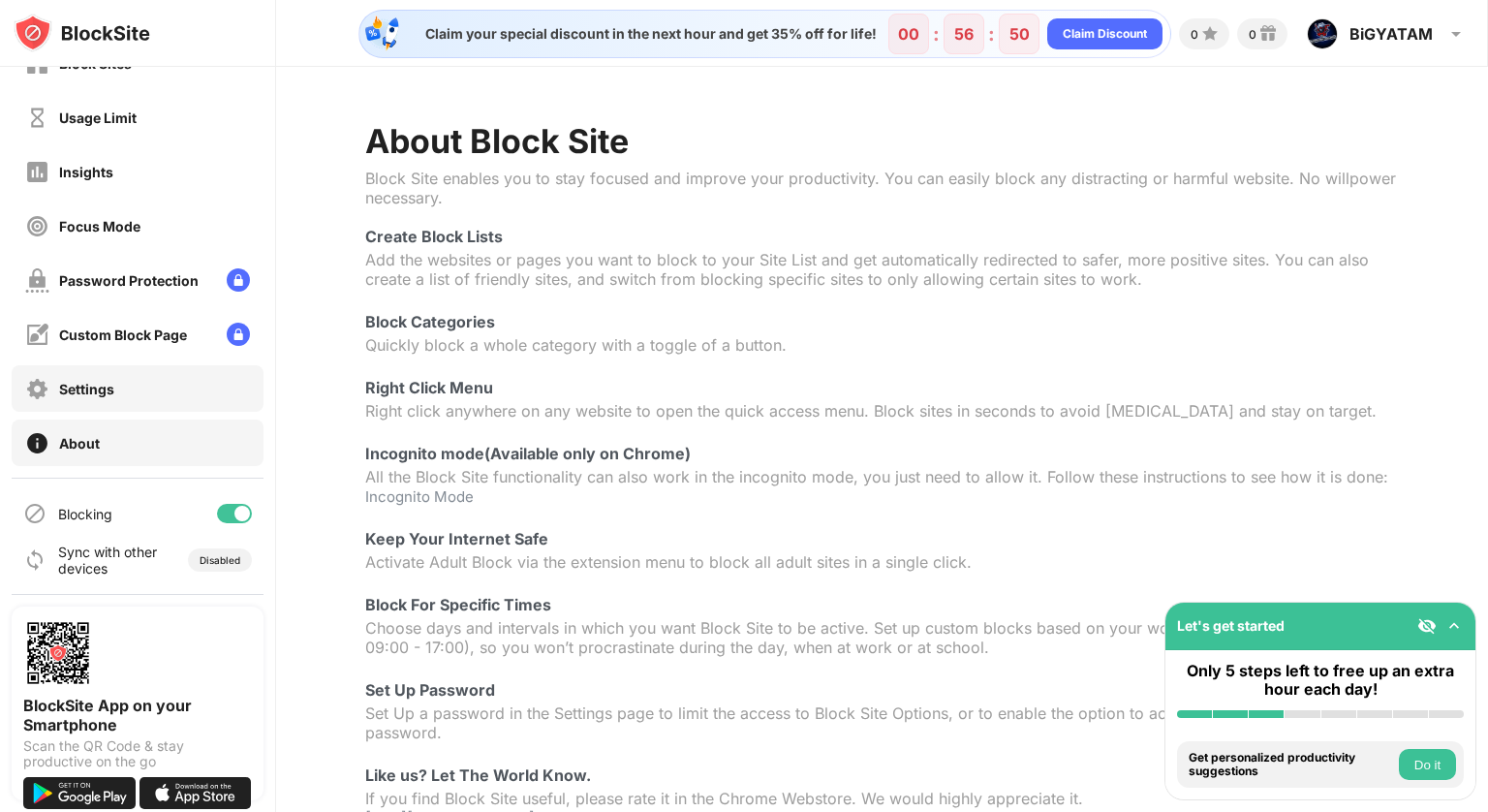
click at [171, 405] on div "Settings" at bounding box center [138, 388] width 252 height 47
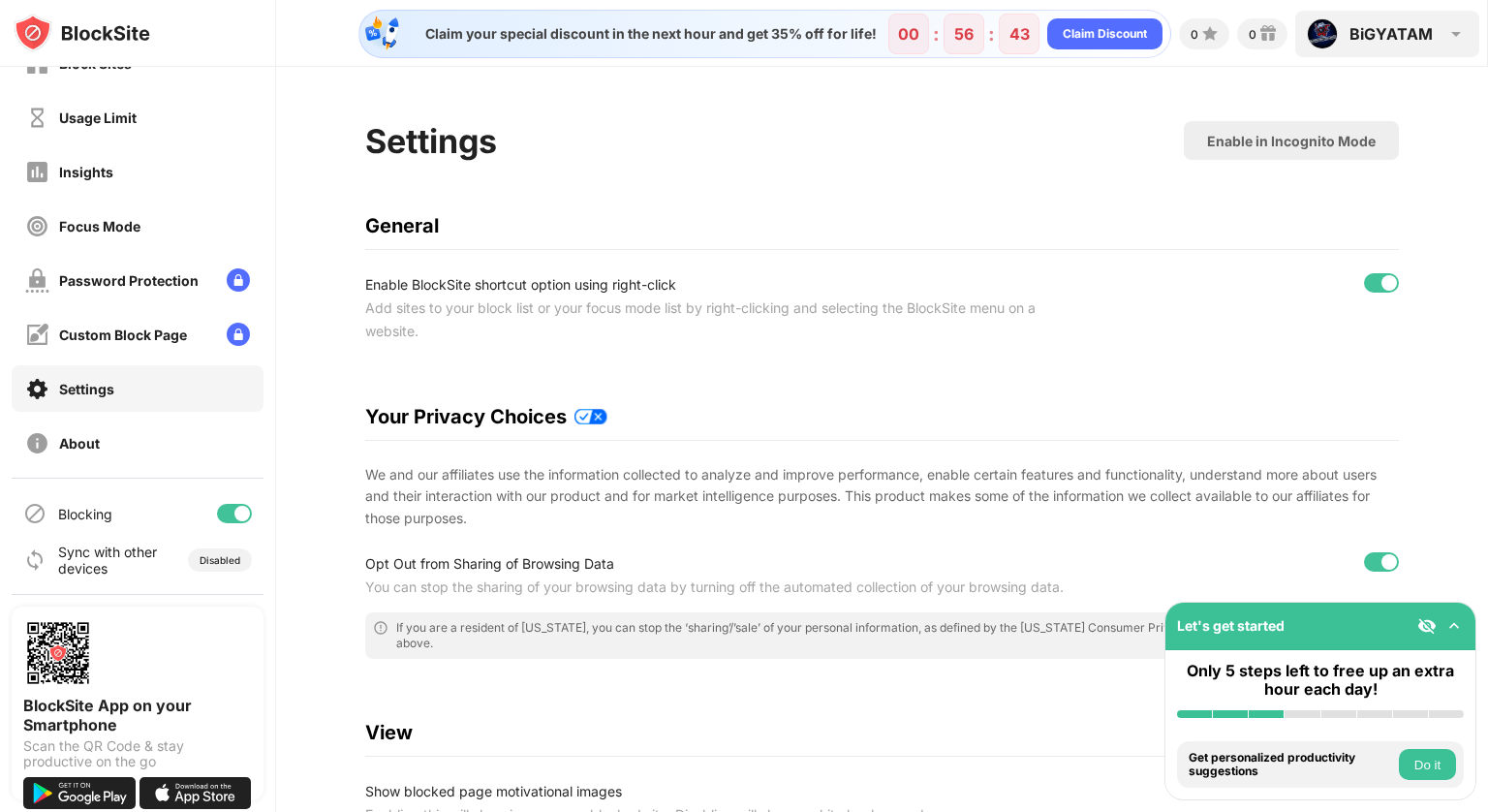
click at [1459, 38] on img at bounding box center [1455, 33] width 23 height 23
drag, startPoint x: 1459, startPoint y: 38, endPoint x: 1402, endPoint y: 30, distance: 57.6
click at [1402, 30] on div "BiGYATAM" at bounding box center [1391, 33] width 84 height 19
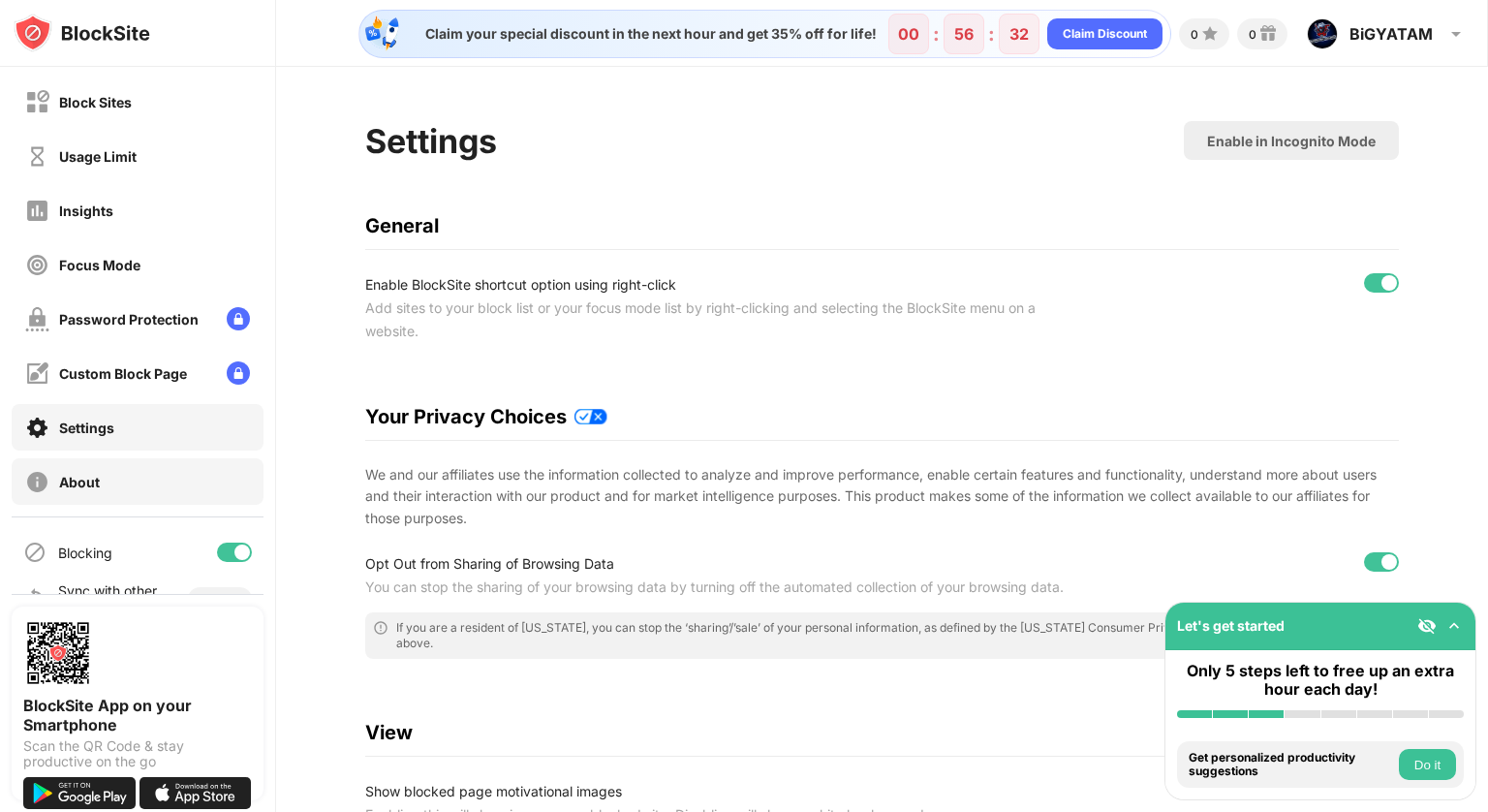
click at [105, 478] on div "About" at bounding box center [138, 481] width 252 height 47
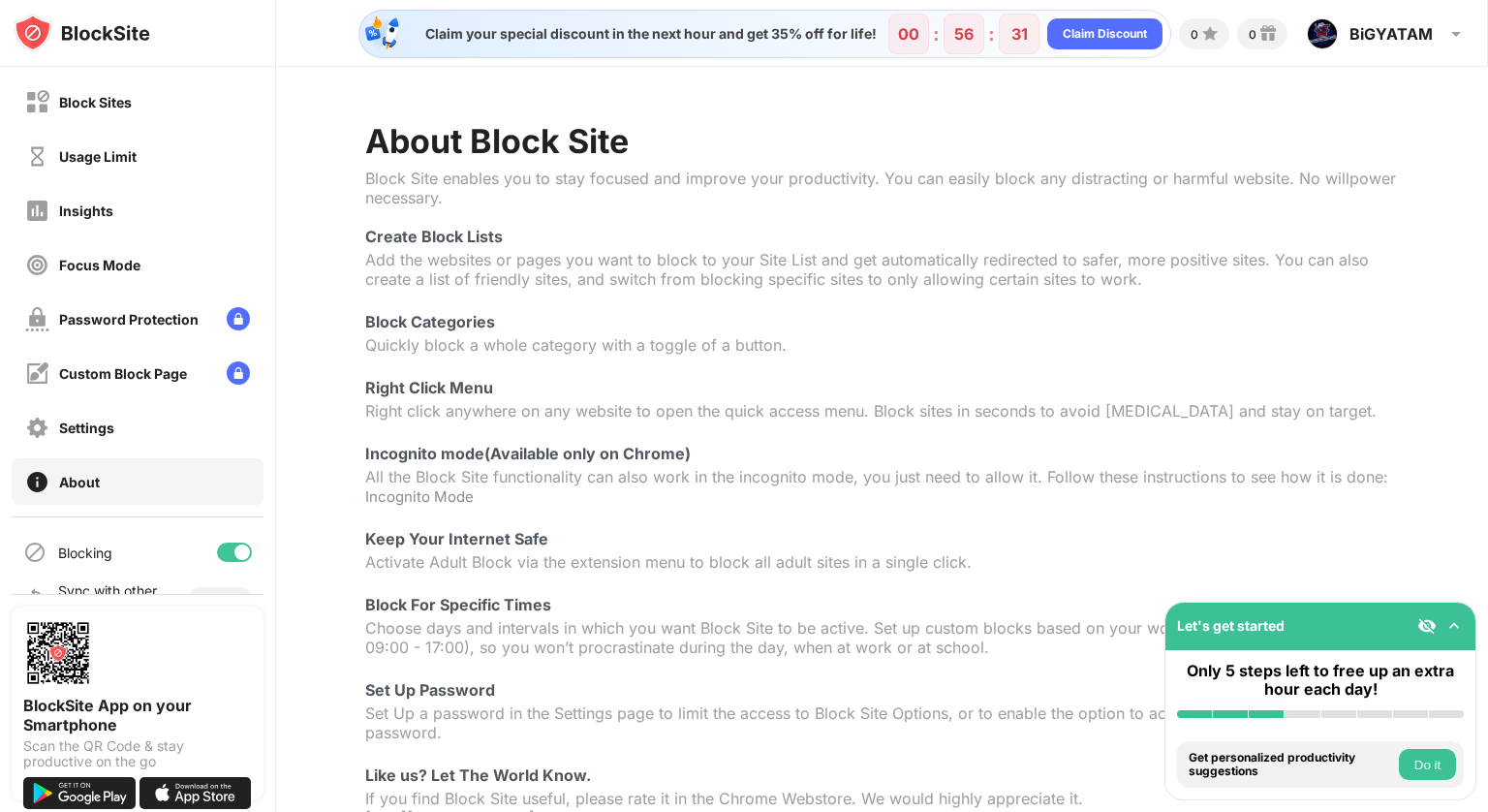
scroll to position [248, 0]
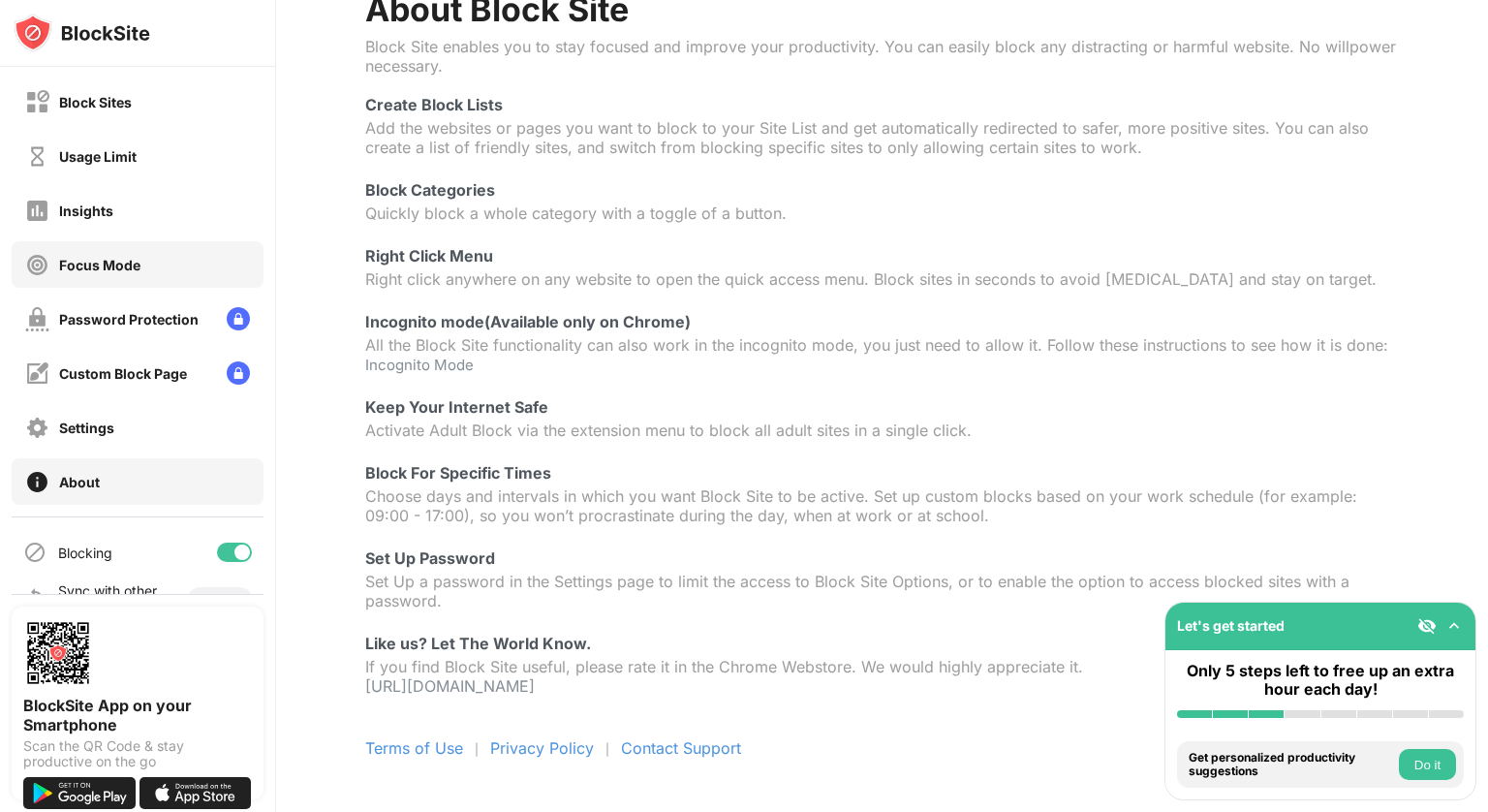
click at [194, 260] on div "Focus Mode" at bounding box center [138, 264] width 252 height 47
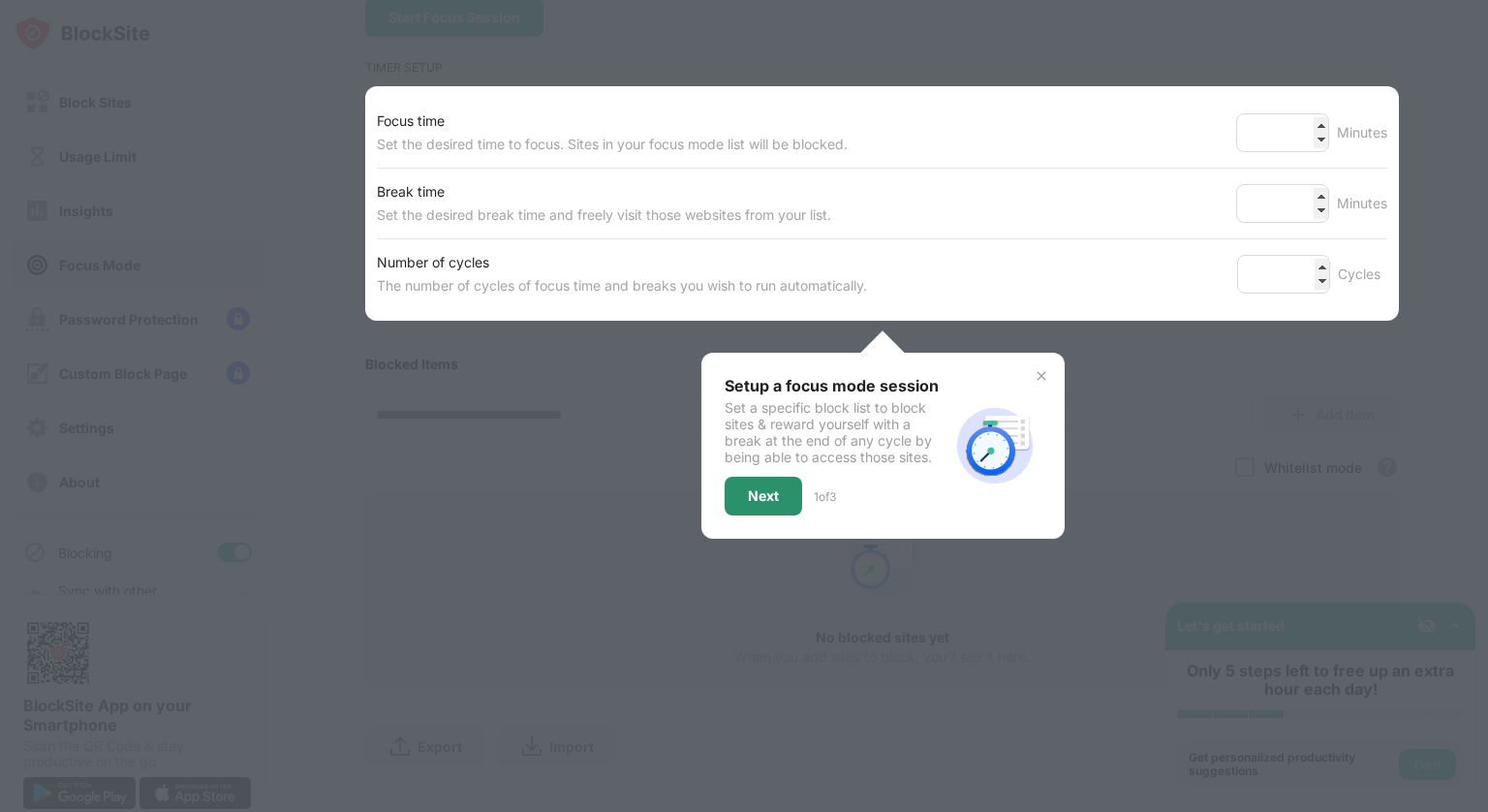
click at [775, 515] on div "Next" at bounding box center [763, 495] width 78 height 39
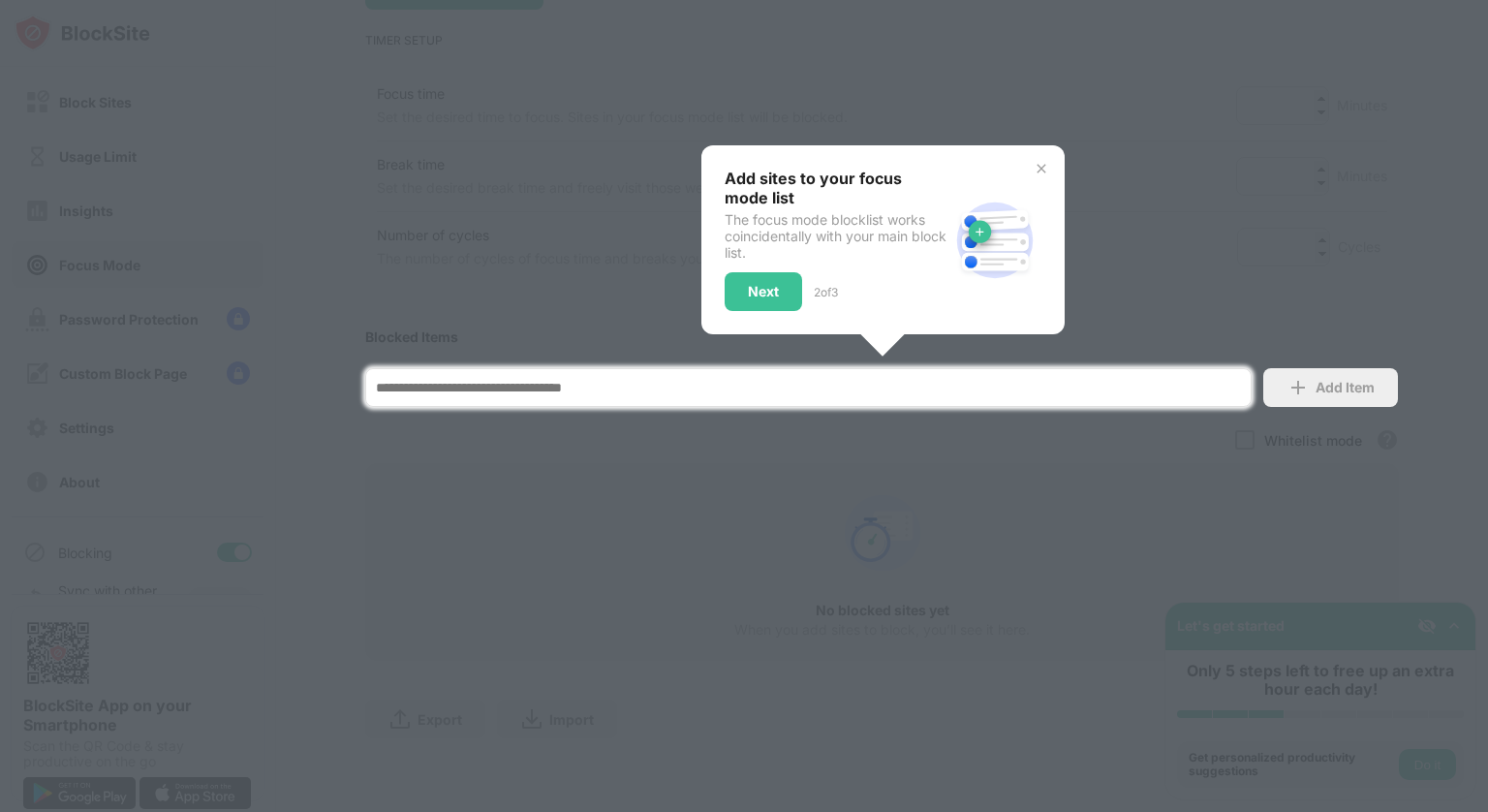
scroll to position [314, 0]
click at [709, 276] on div "Add sites to your focus mode list The focus mode blocklist works coincidentally…" at bounding box center [883, 240] width 364 height 189
click at [738, 275] on div "Next" at bounding box center [763, 291] width 78 height 39
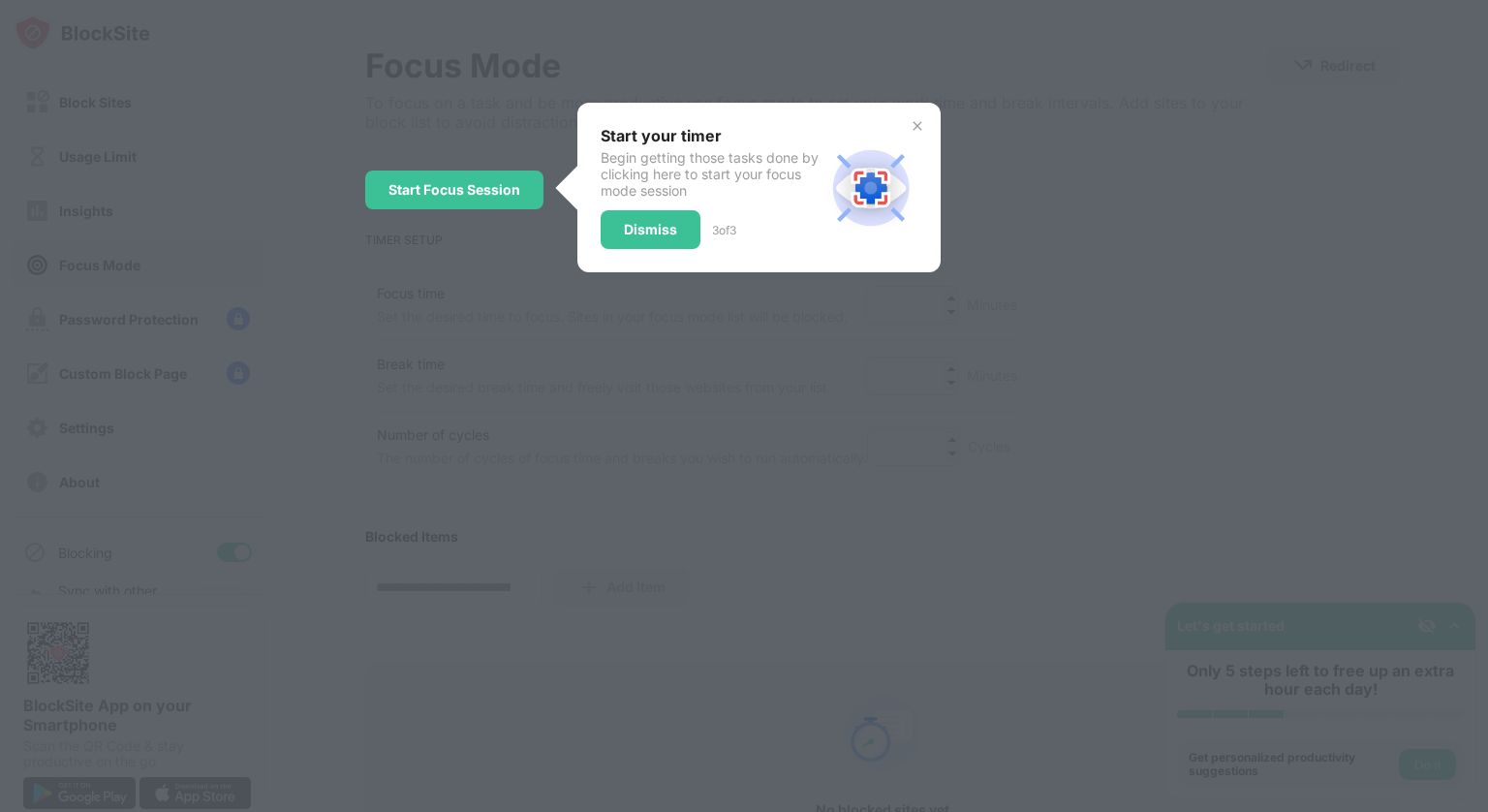
scroll to position [0, 0]
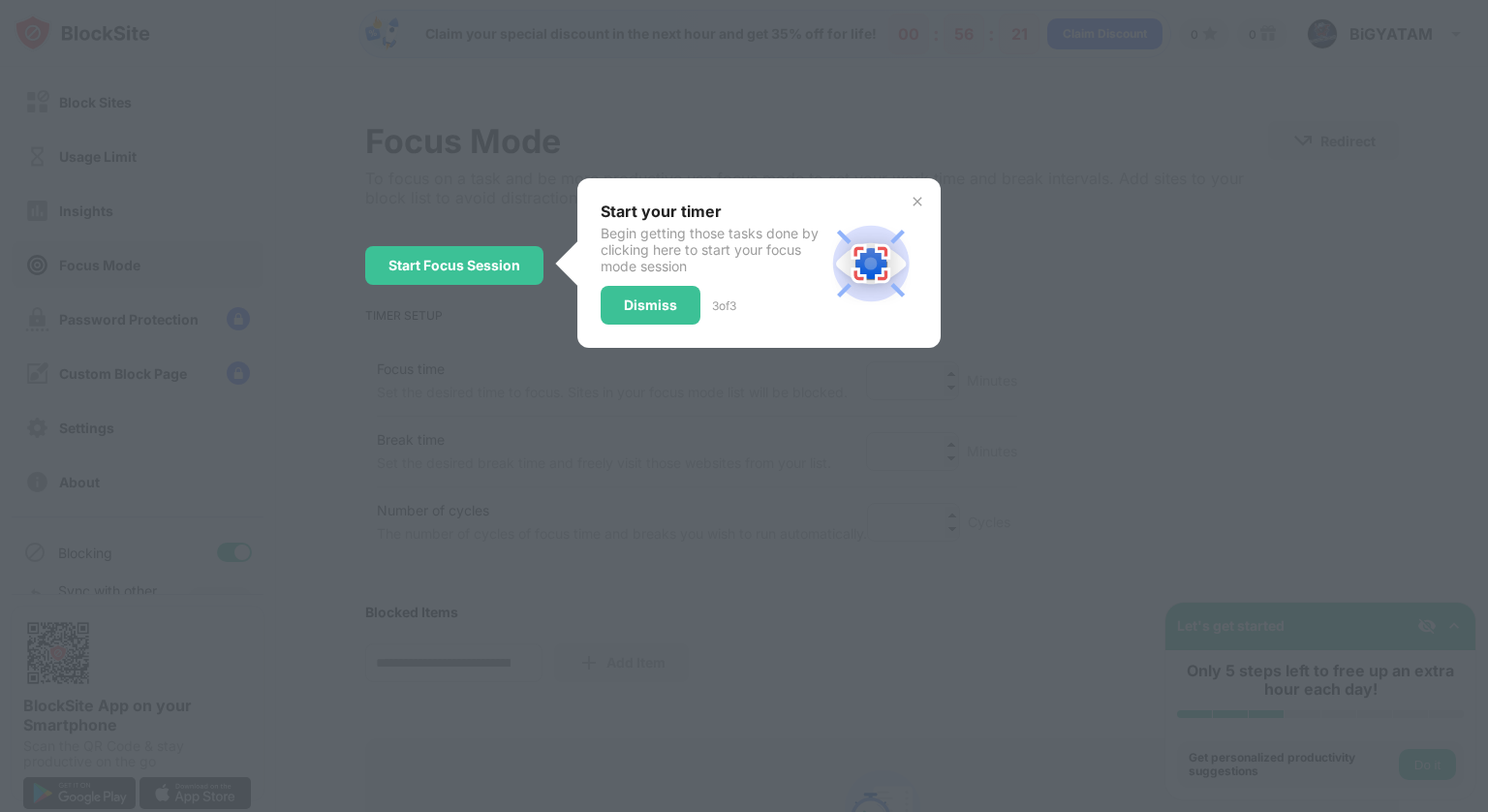
click at [585, 465] on div at bounding box center [744, 406] width 1488 height 812
click at [466, 273] on div "Start Focus Session" at bounding box center [454, 266] width 132 height 16
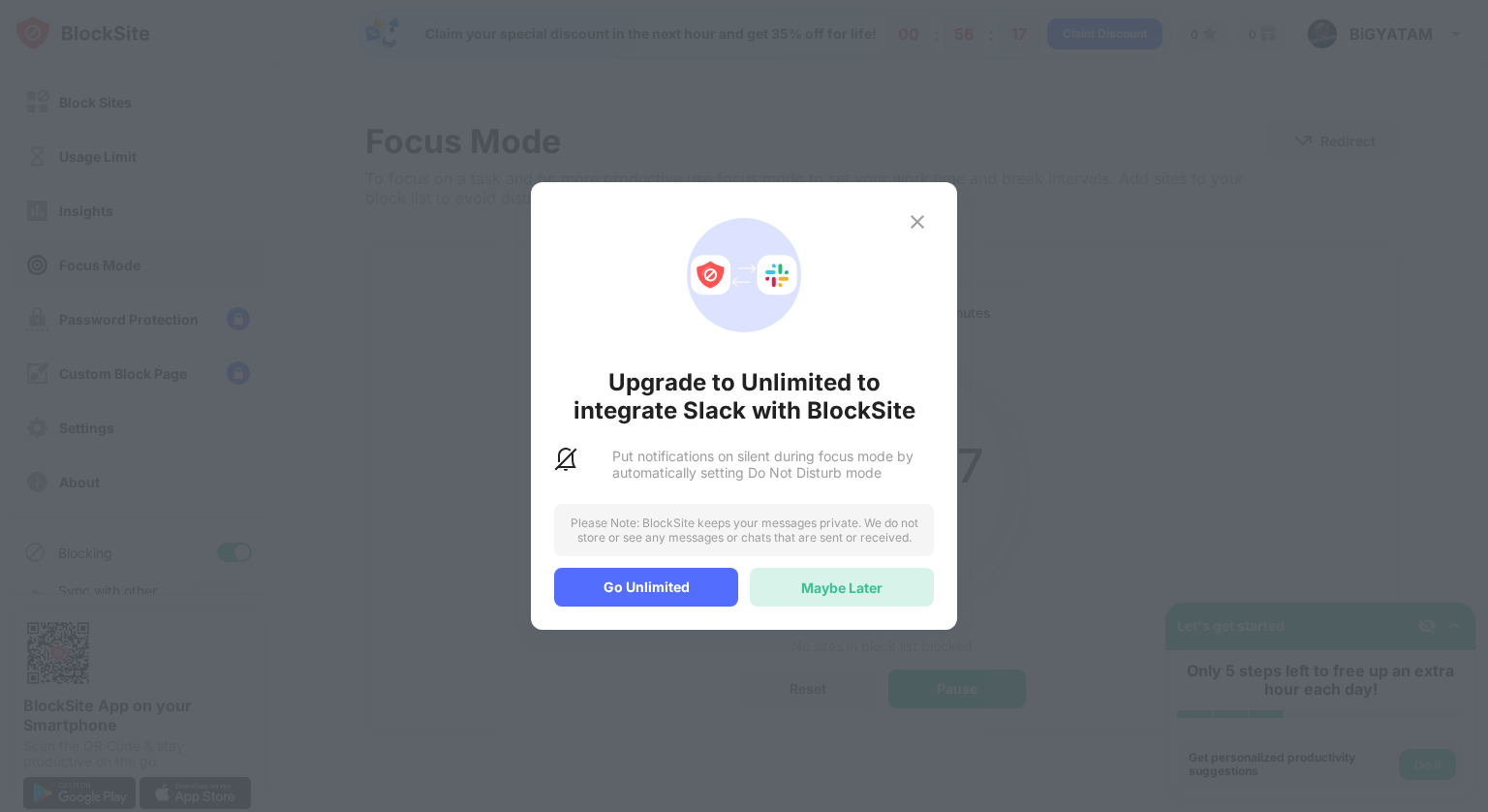
click at [806, 593] on div "Maybe Later" at bounding box center [842, 587] width 82 height 17
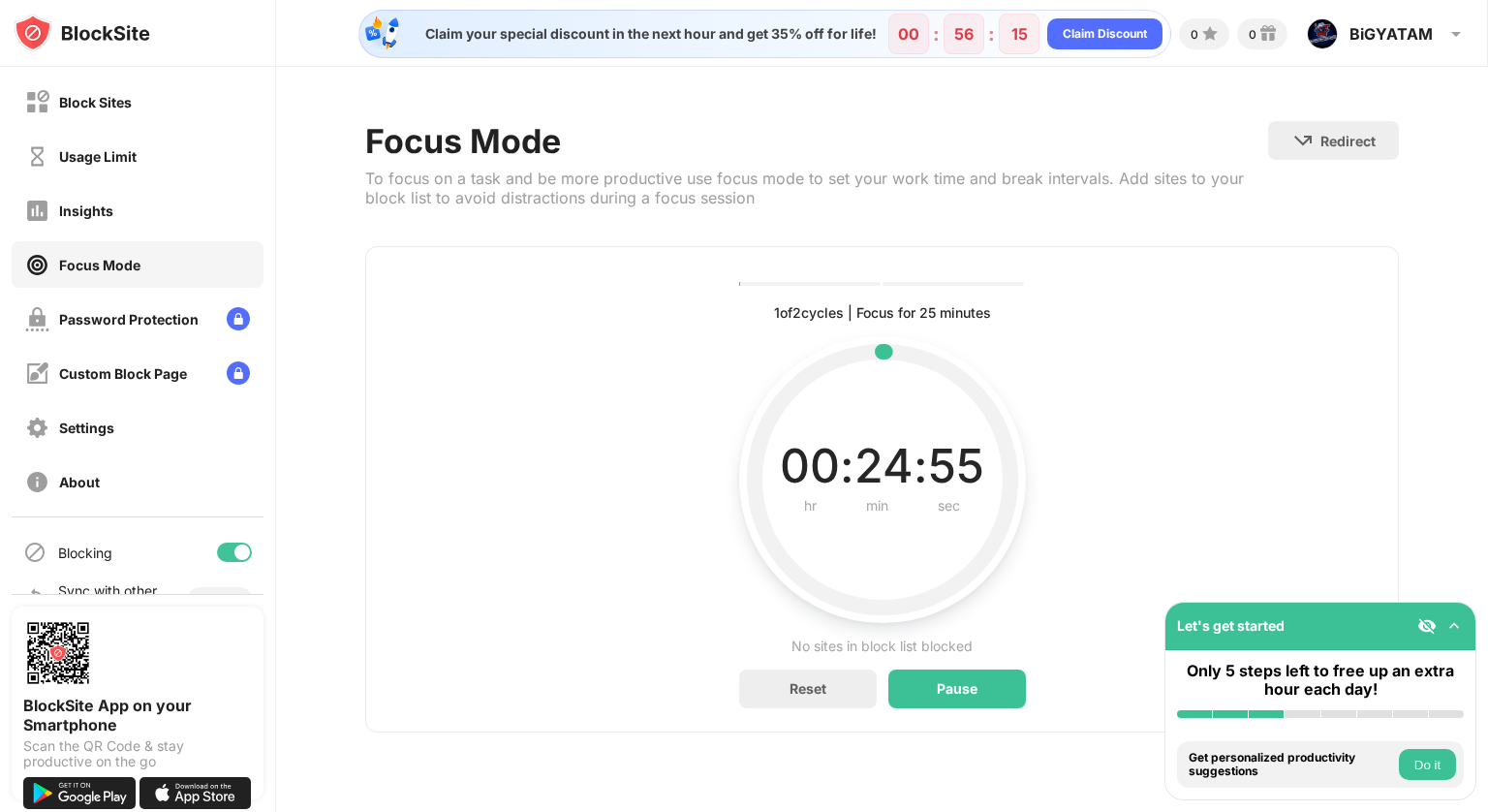
scroll to position [5, 0]
click at [922, 694] on div "Pause" at bounding box center [957, 688] width 138 height 39
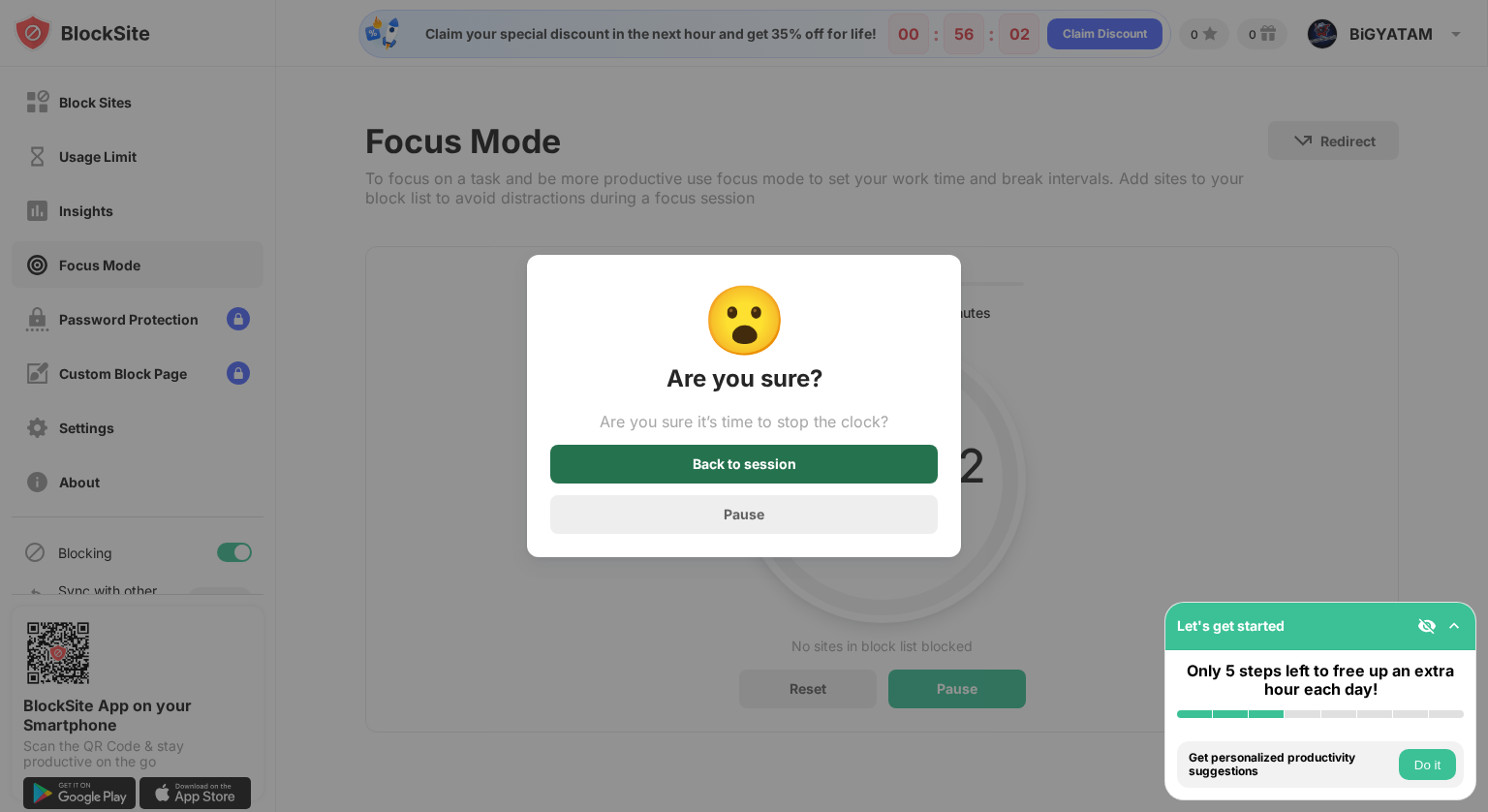
click at [798, 479] on div "Back to session" at bounding box center [744, 463] width 388 height 39
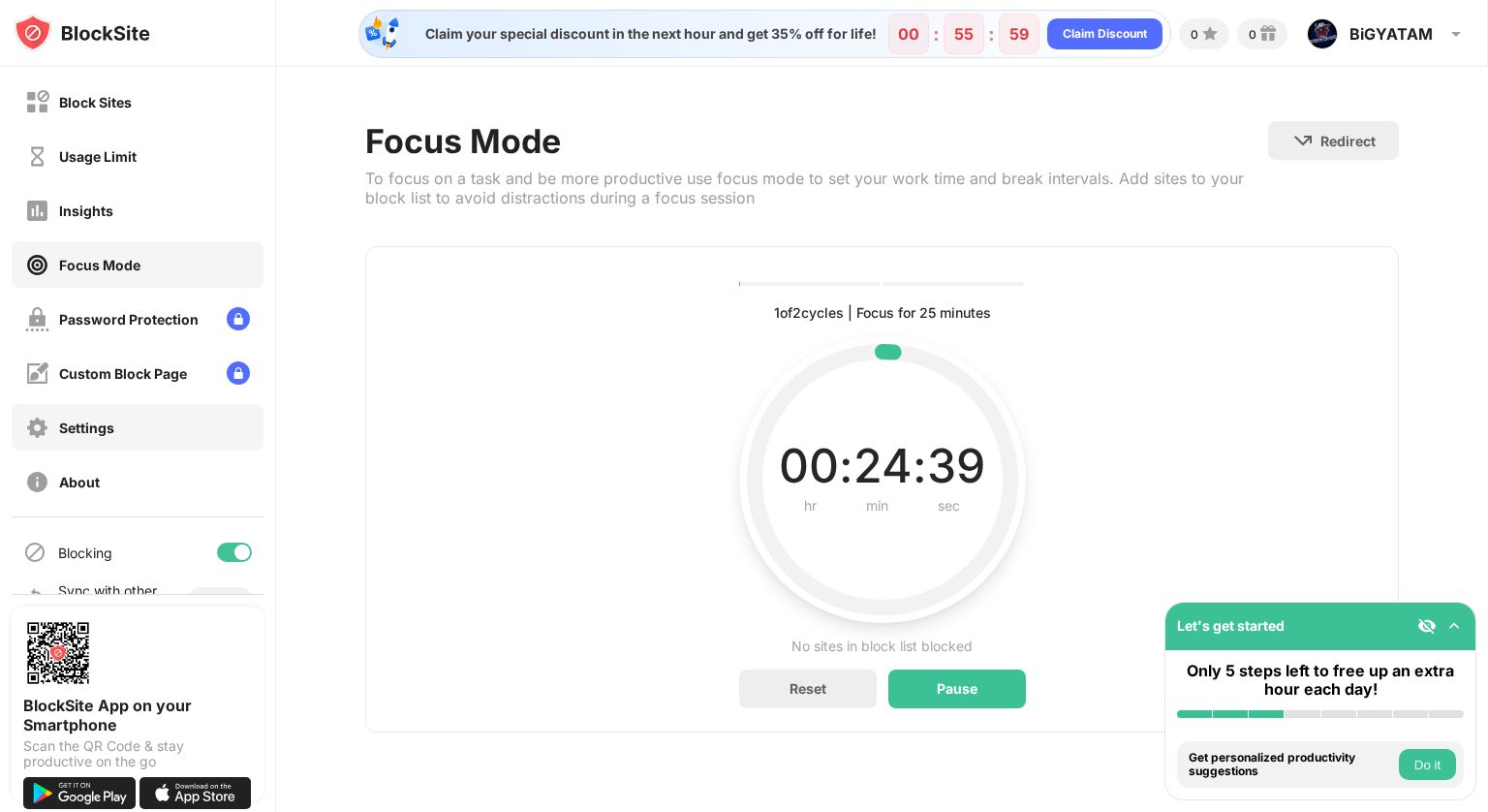
click at [158, 421] on div "Settings" at bounding box center [138, 426] width 252 height 47
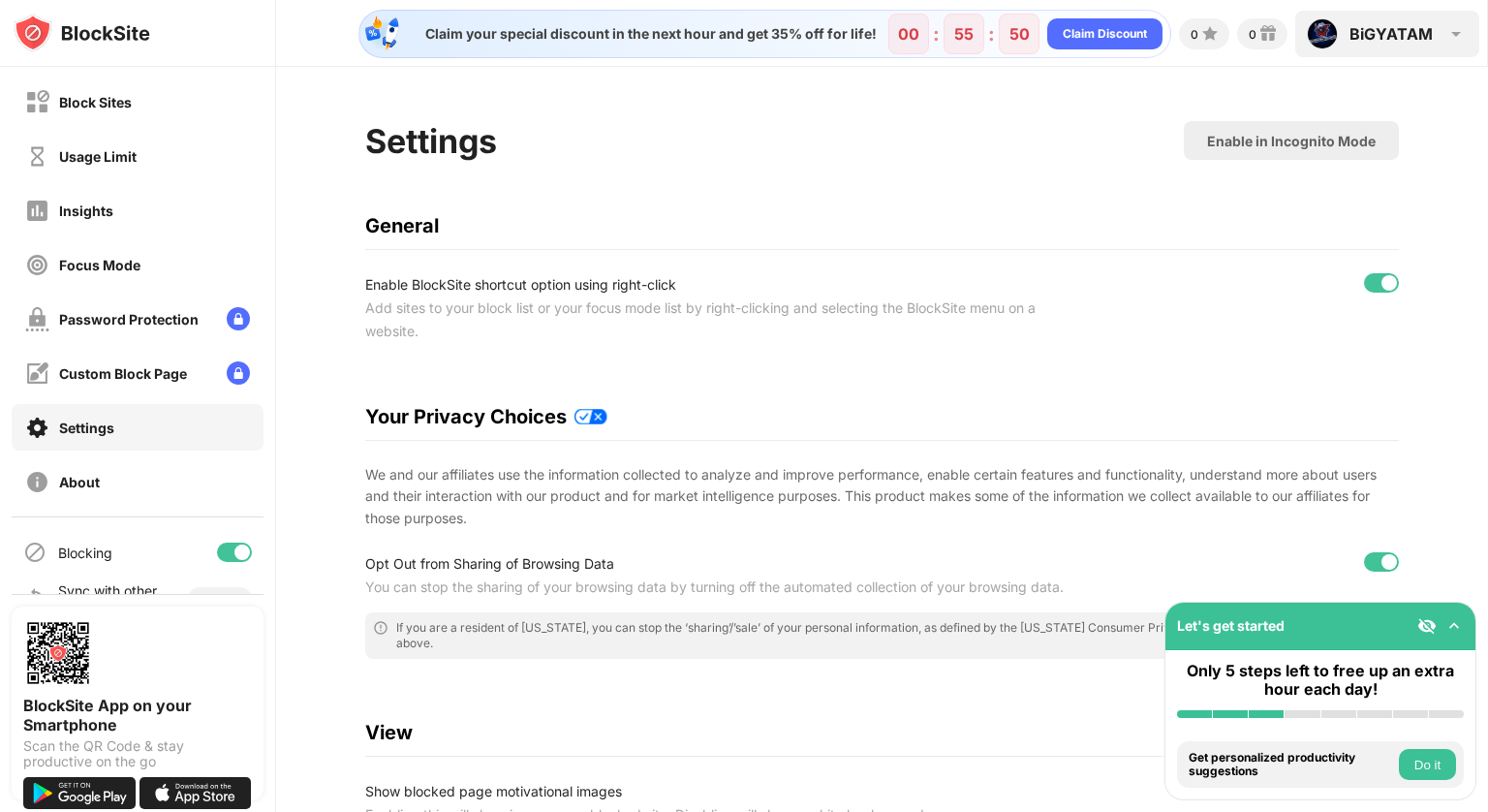
click at [1362, 37] on div "BiGYATAM" at bounding box center [1391, 33] width 84 height 19
drag, startPoint x: 1362, startPoint y: 37, endPoint x: 1310, endPoint y: 37, distance: 52.0
click at [1310, 37] on div "BiGYATAM BiGYATAM GamerZ View Account Insights Premium Rewards Settings Support…" at bounding box center [1387, 34] width 184 height 47
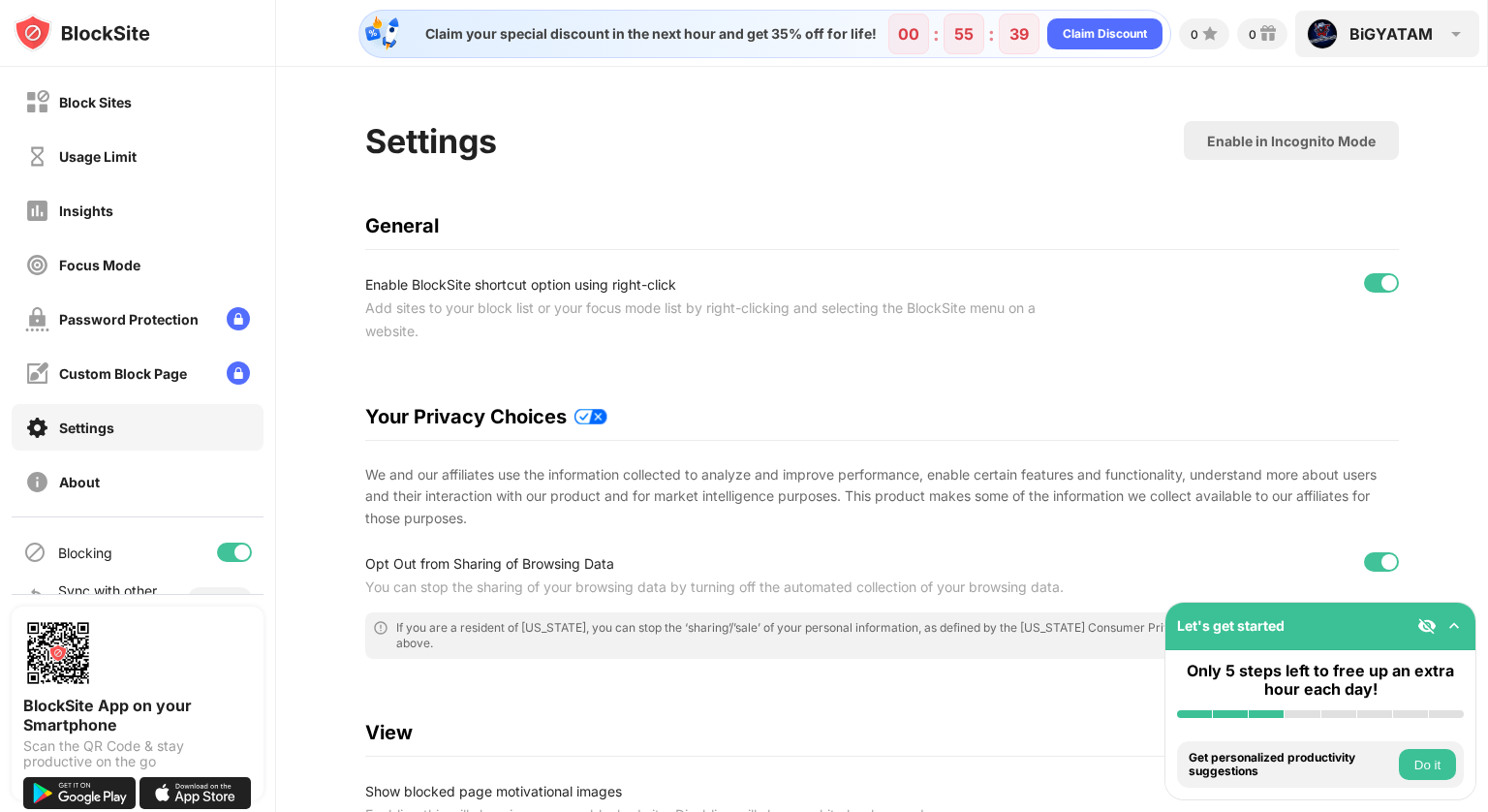
click at [1410, 40] on div "BiGYATAM" at bounding box center [1391, 33] width 84 height 19
drag, startPoint x: 1445, startPoint y: 48, endPoint x: 1432, endPoint y: 38, distance: 16.4
click at [1432, 38] on div "BiGYATAM" at bounding box center [1391, 33] width 84 height 19
click at [1319, 24] on img at bounding box center [1322, 33] width 31 height 31
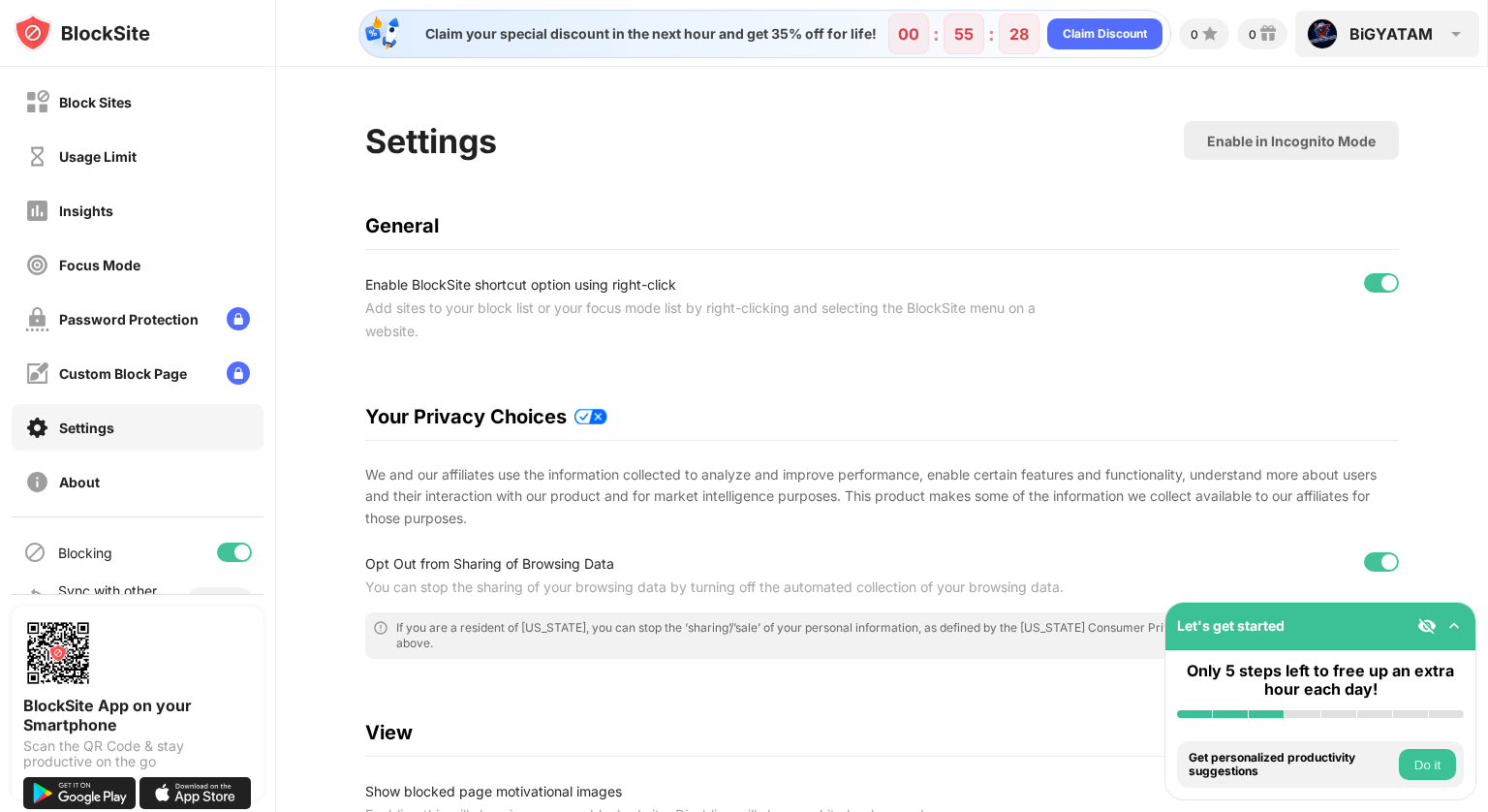
click at [1319, 24] on img at bounding box center [1322, 33] width 31 height 31
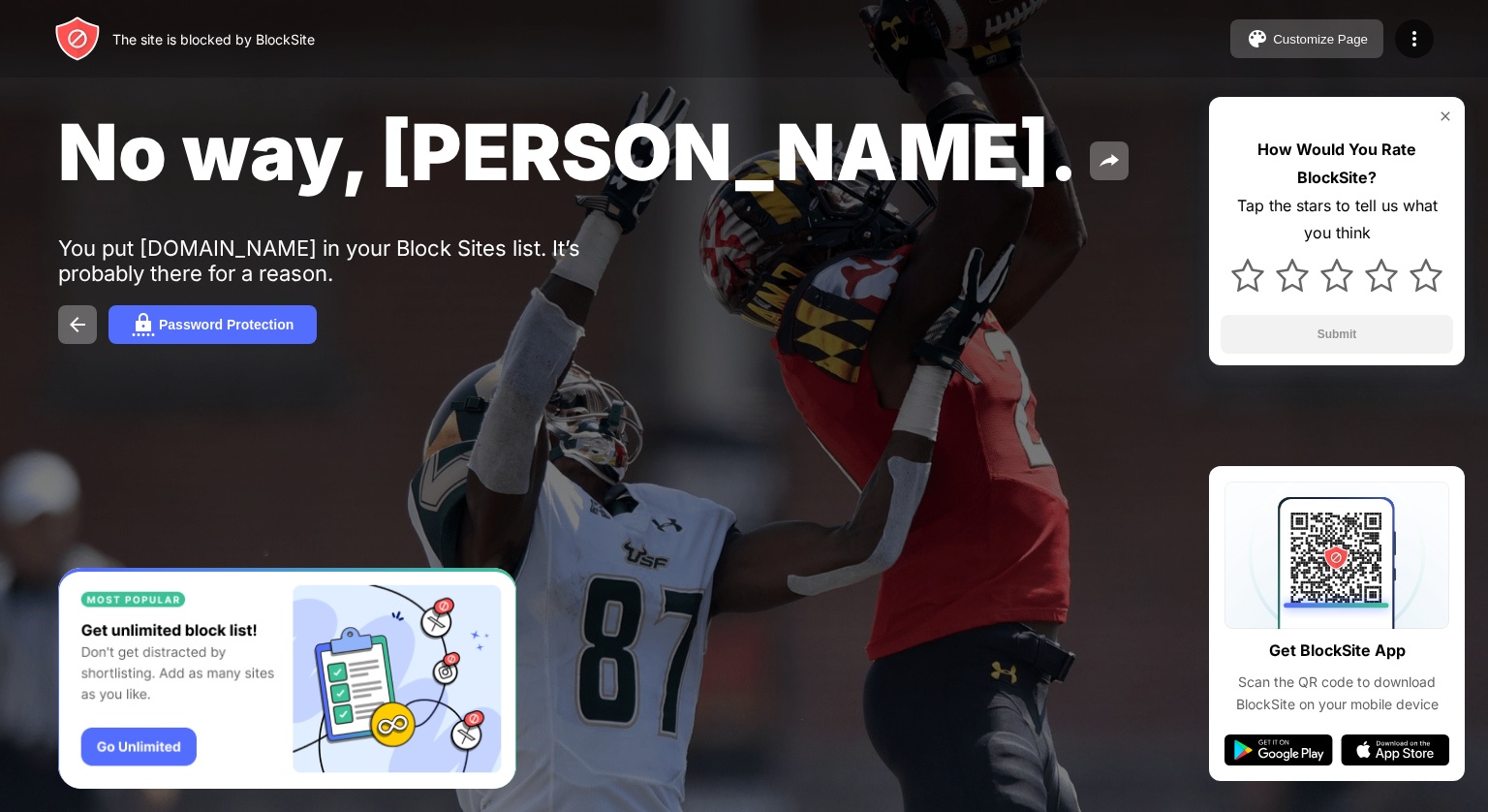
click at [1291, 49] on button "Customize Page" at bounding box center [1308, 38] width 153 height 39
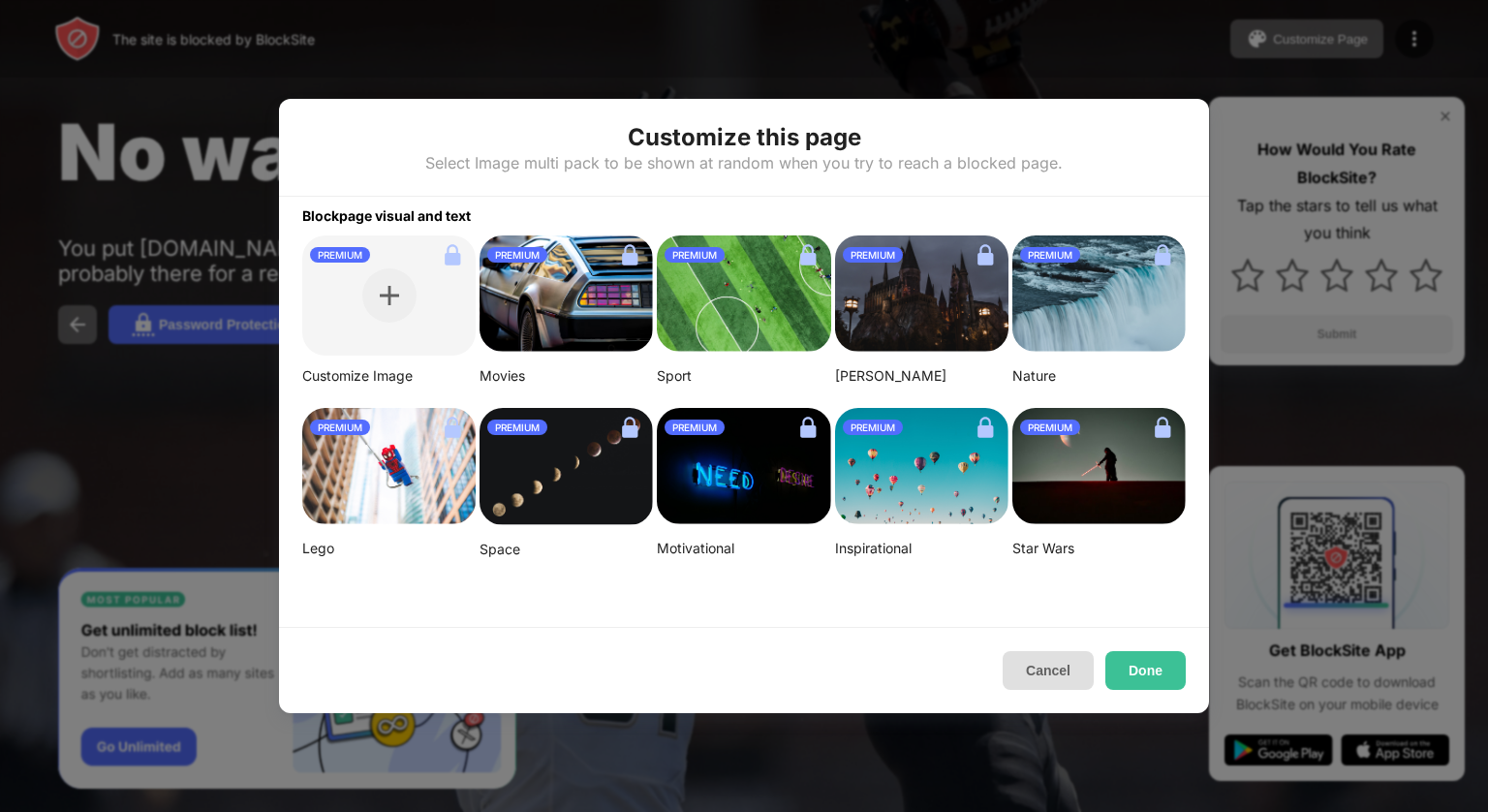
click at [1036, 674] on button "Cancel" at bounding box center [1047, 670] width 91 height 39
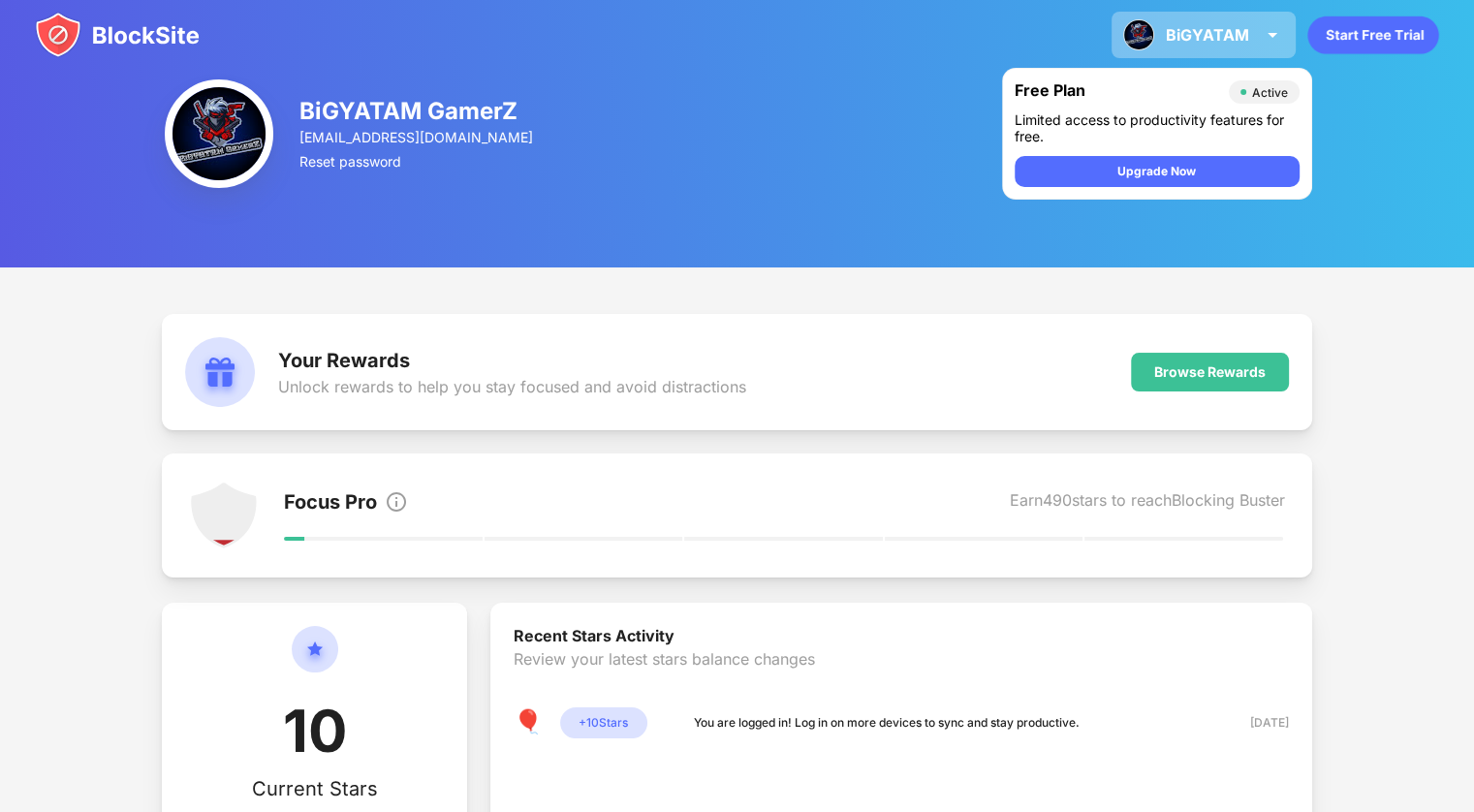
click at [1225, 53] on div "BiGYATAM BiGYATAM GamerZ View Account Insights Premium Rewards Settings Support…" at bounding box center [1203, 35] width 184 height 47
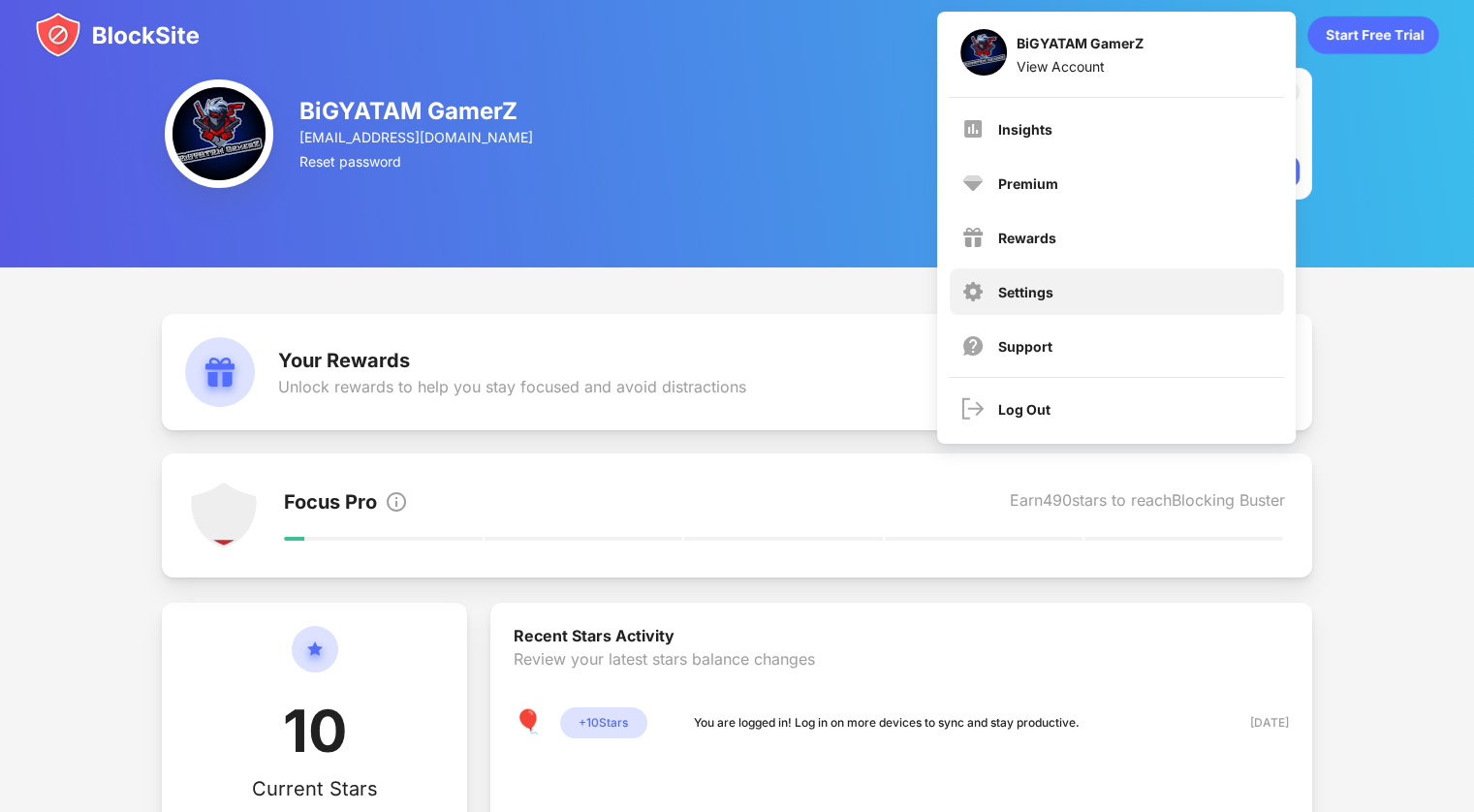
click at [1094, 287] on div "Settings" at bounding box center [1116, 291] width 334 height 47
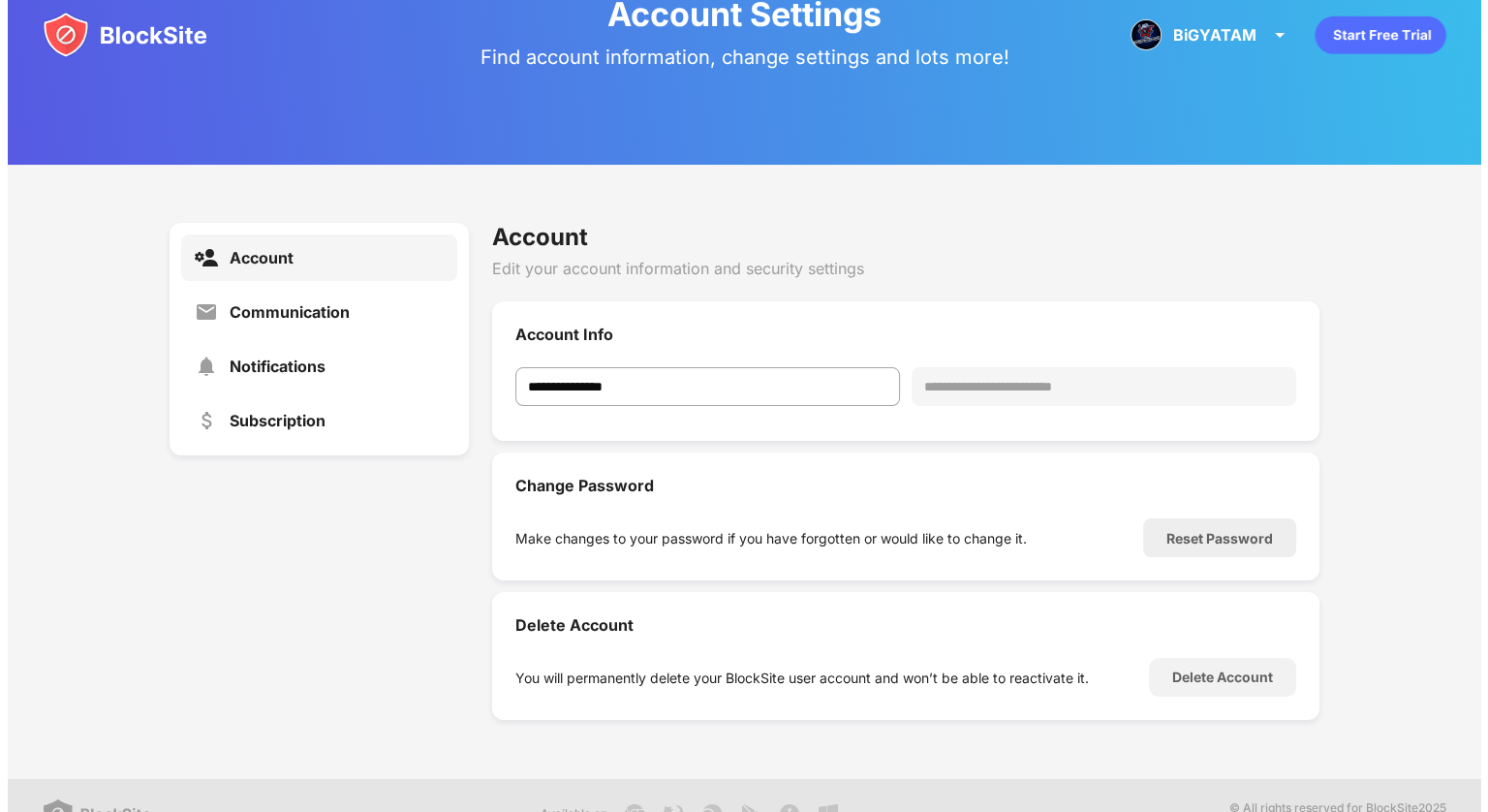
scroll to position [37, 0]
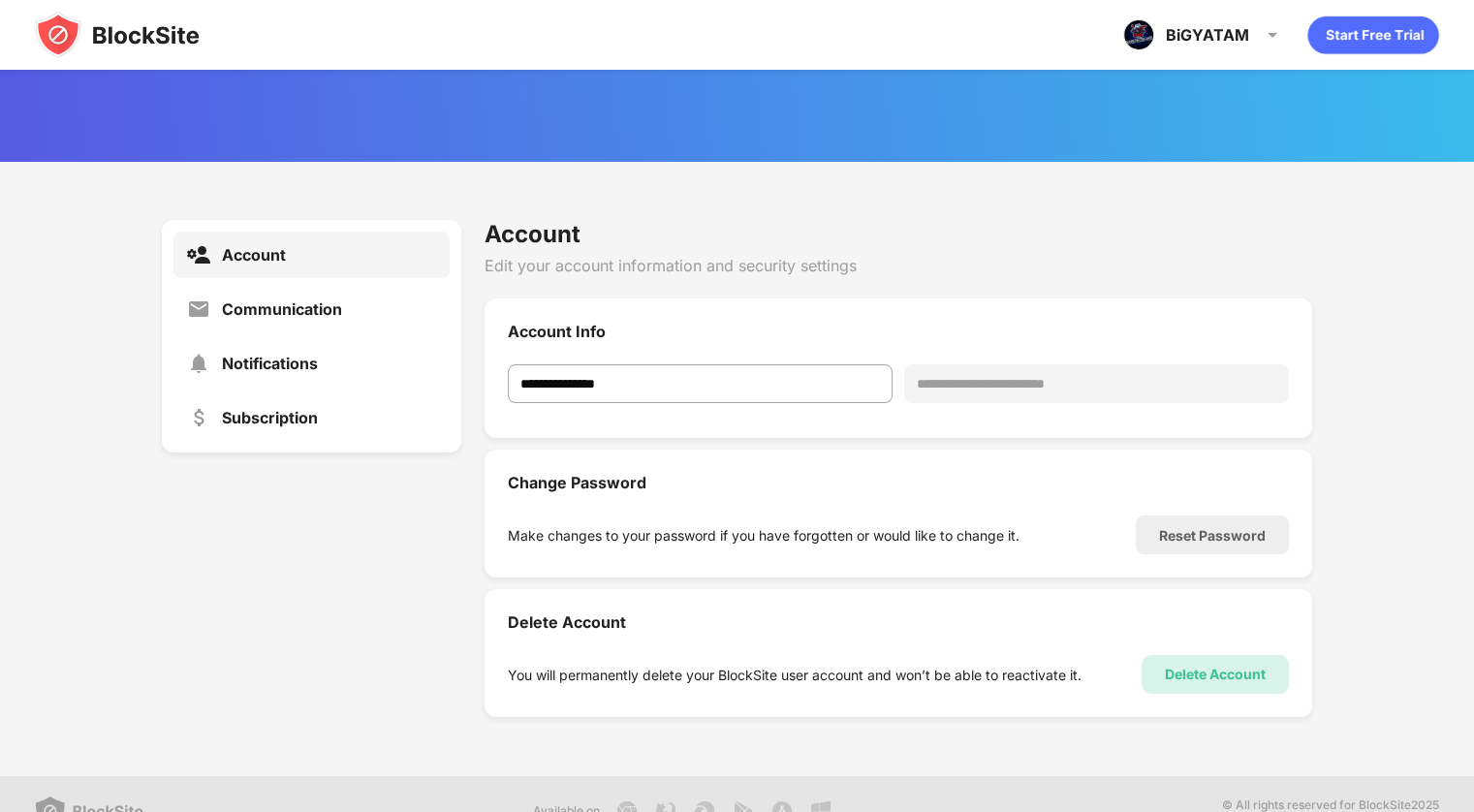
click at [1164, 673] on div "Delete Account" at bounding box center [1214, 675] width 101 height 16
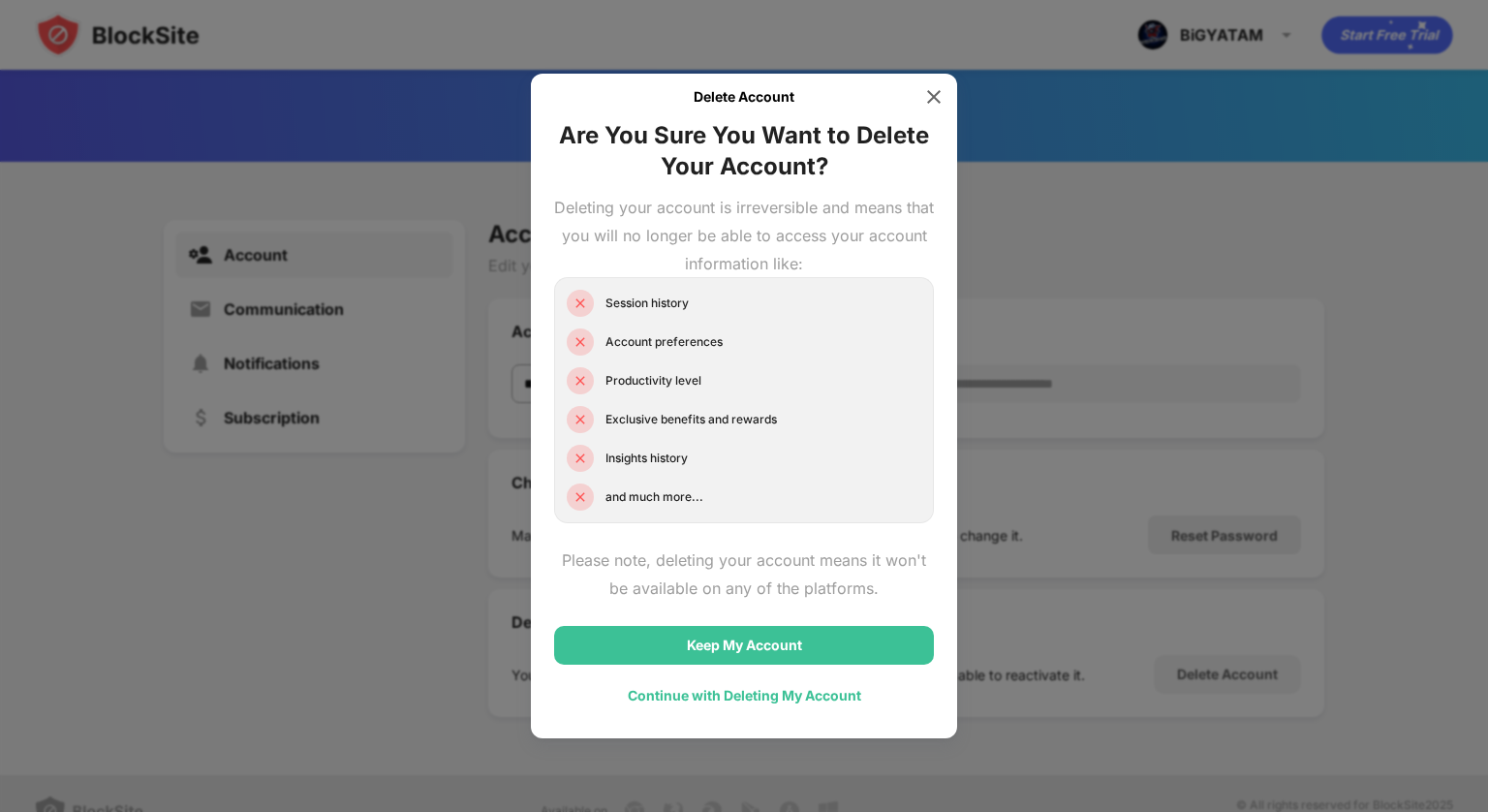
click at [770, 712] on div "Continue with Deleting My Account" at bounding box center [744, 695] width 380 height 39
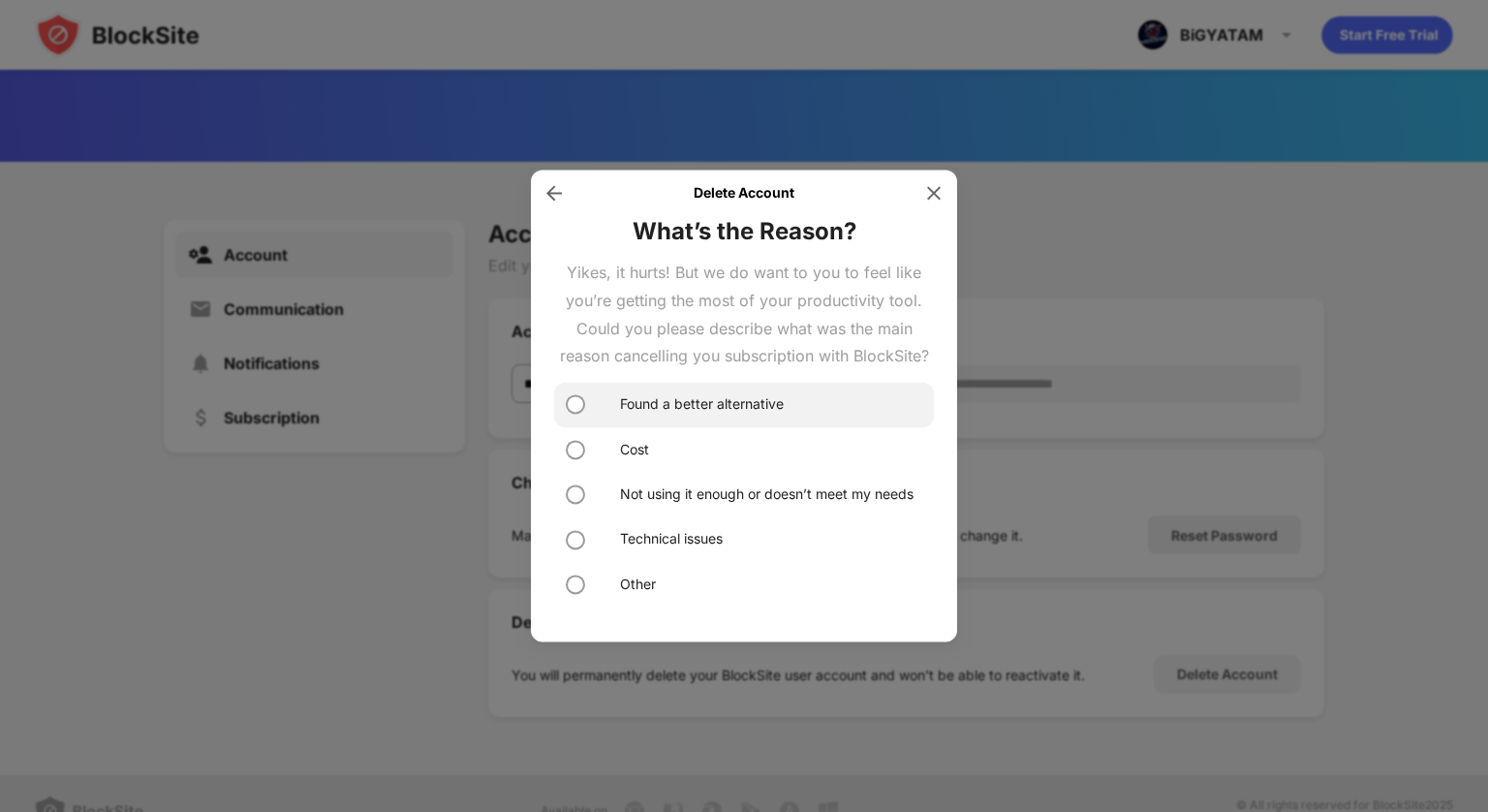
click at [676, 410] on div "Found a better alternative" at bounding box center [702, 405] width 163 height 21
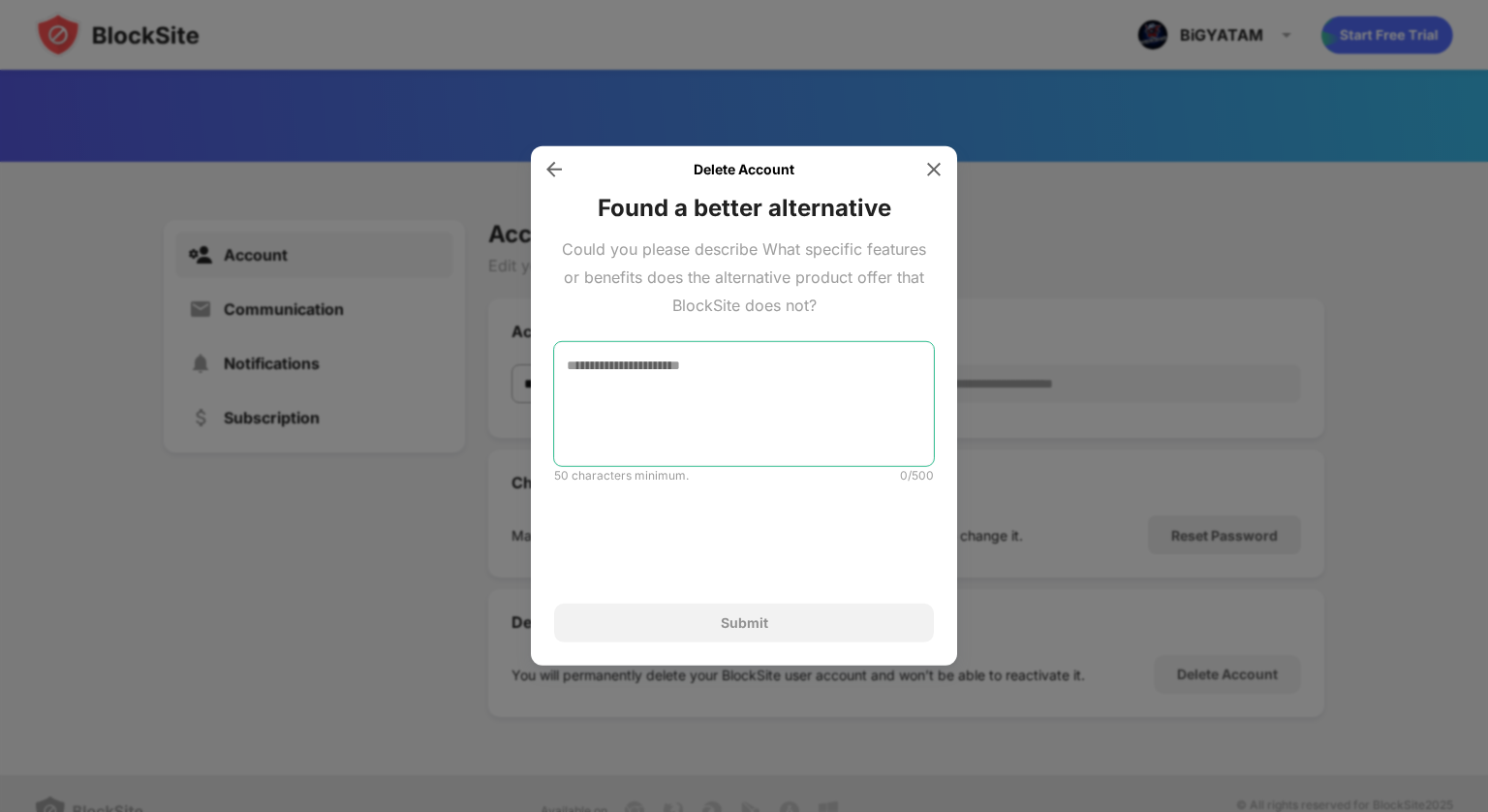
click at [747, 360] on textarea at bounding box center [744, 404] width 380 height 124
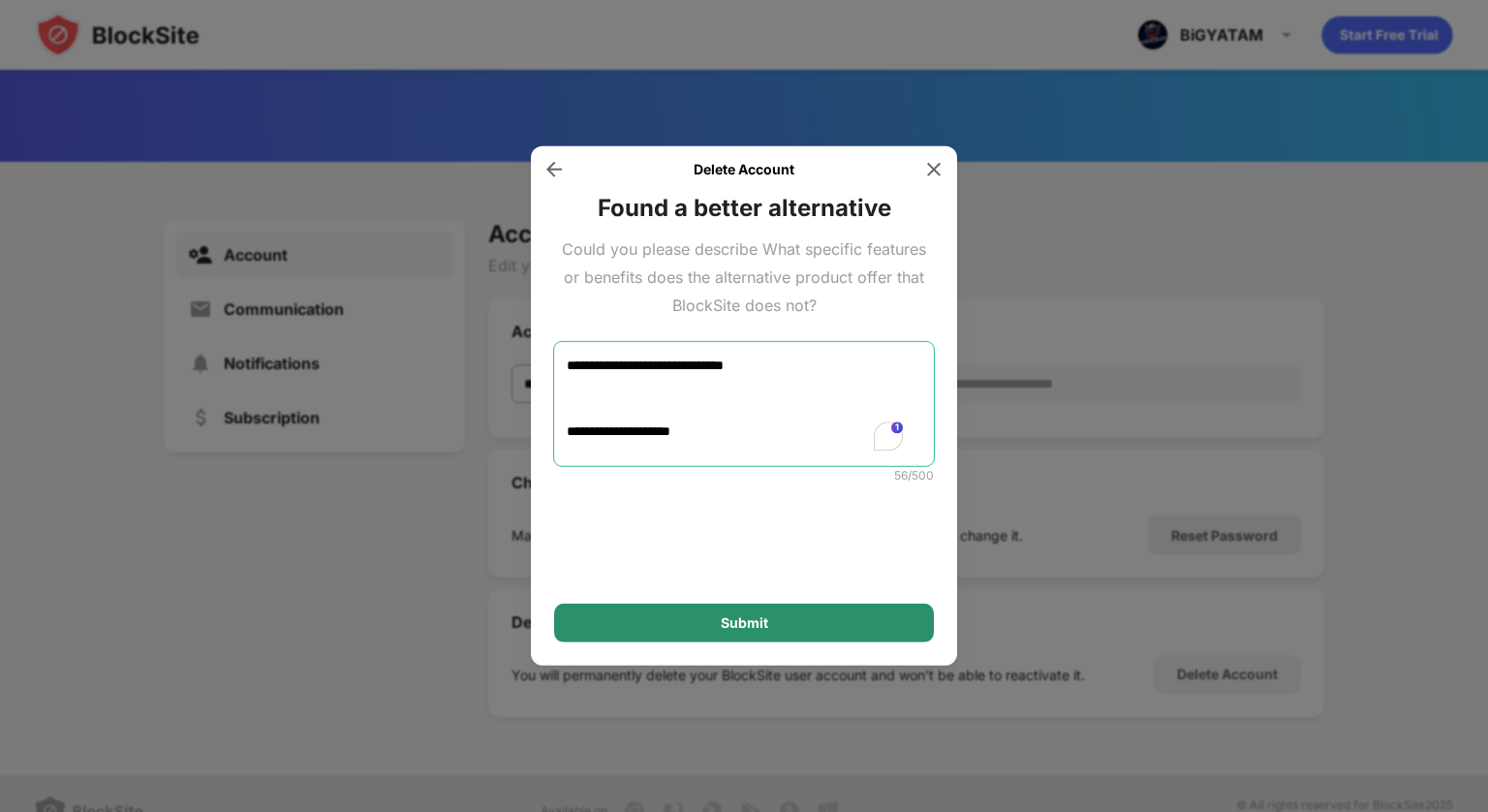
type textarea "**********"
click at [741, 612] on div "Submit" at bounding box center [744, 623] width 380 height 39
